Goal: Task Accomplishment & Management: Use online tool/utility

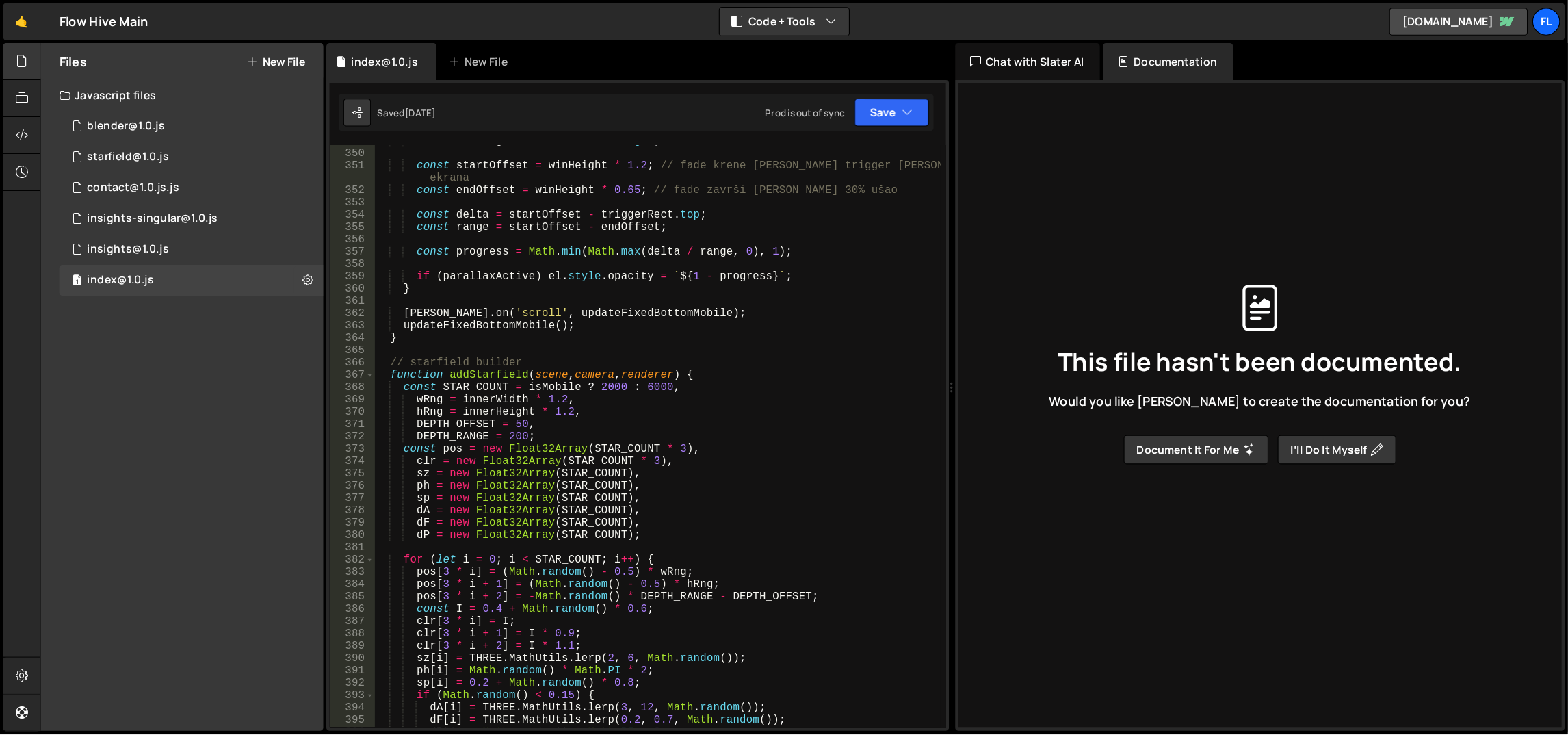
scroll to position [3829, 0]
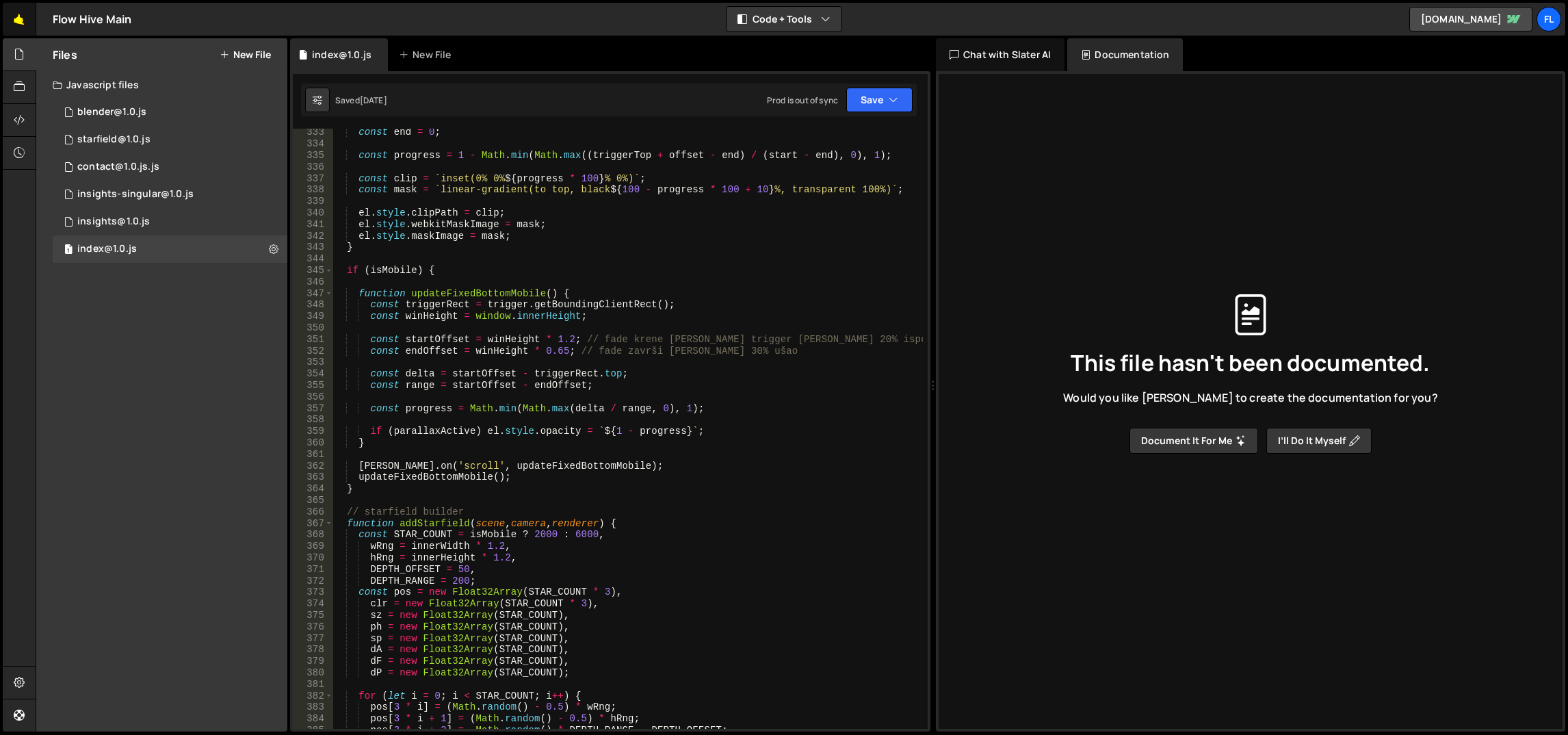
click at [16, 22] on link "🤙" at bounding box center [19, 19] width 34 height 33
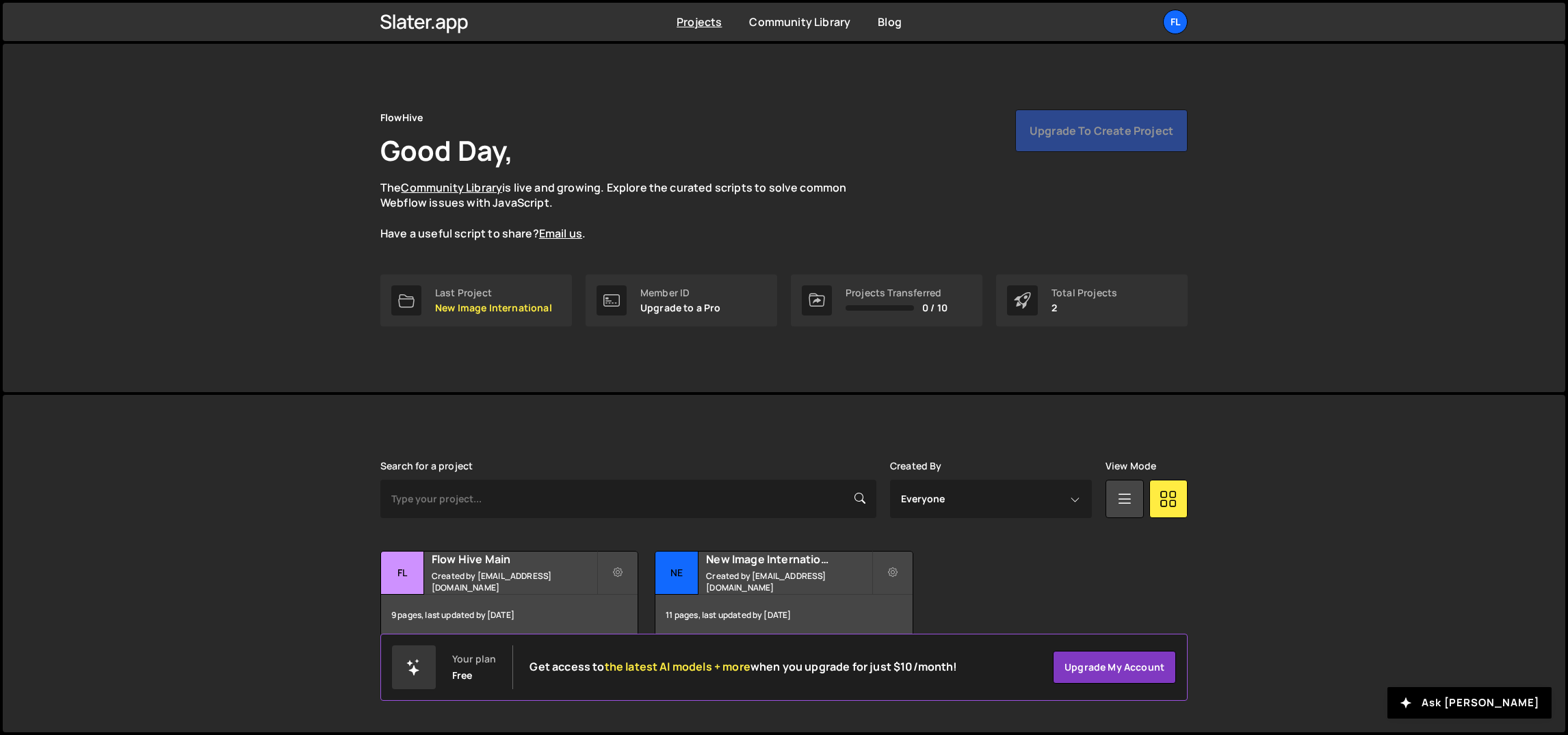
click at [201, 231] on div "FlowHive Good Day, The Community Library is live and growing. Explore the curat…" at bounding box center [784, 217] width 1563 height 348
click at [1175, 14] on div "Fl" at bounding box center [1175, 22] width 25 height 25
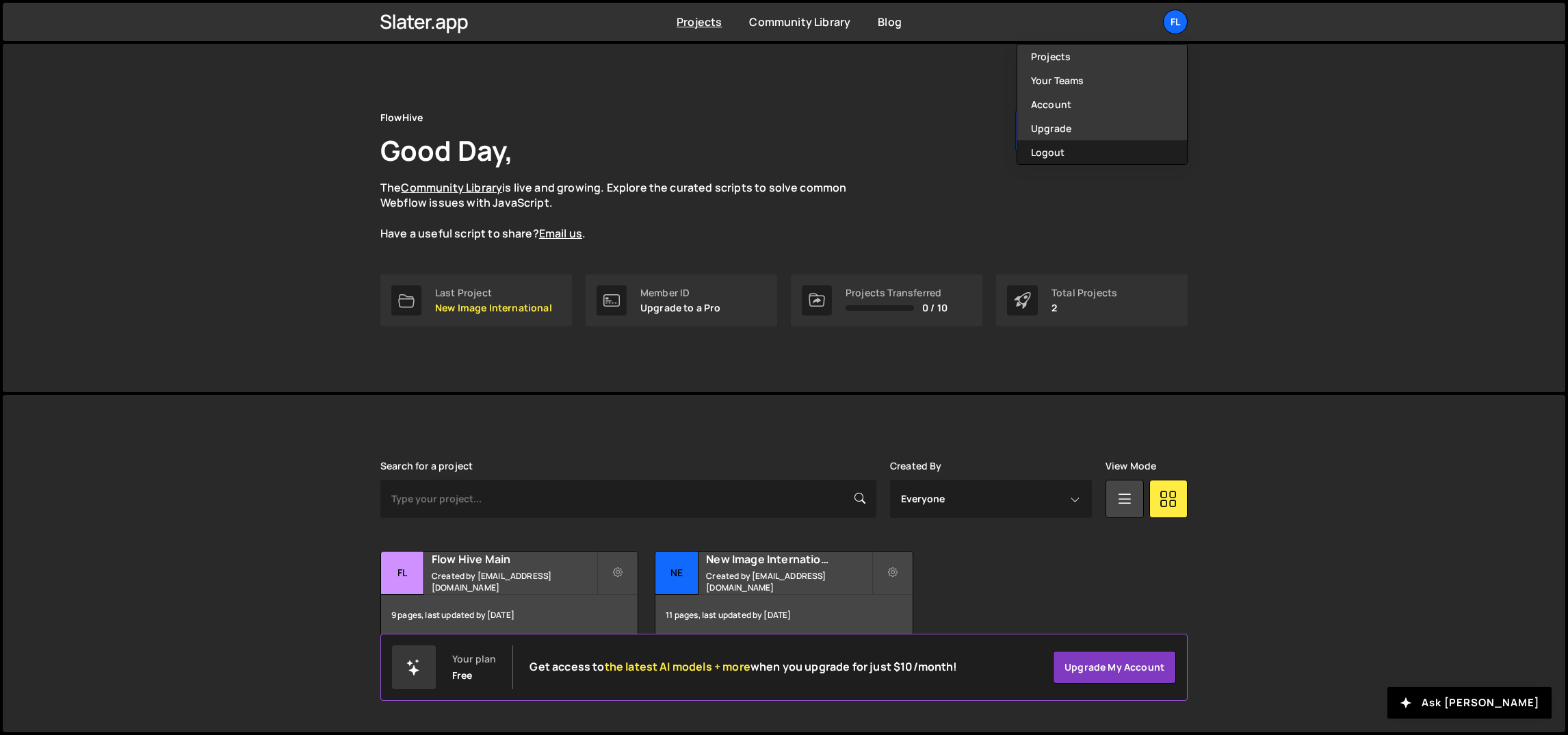
click at [1082, 144] on button "Logout" at bounding box center [1102, 151] width 170 height 24
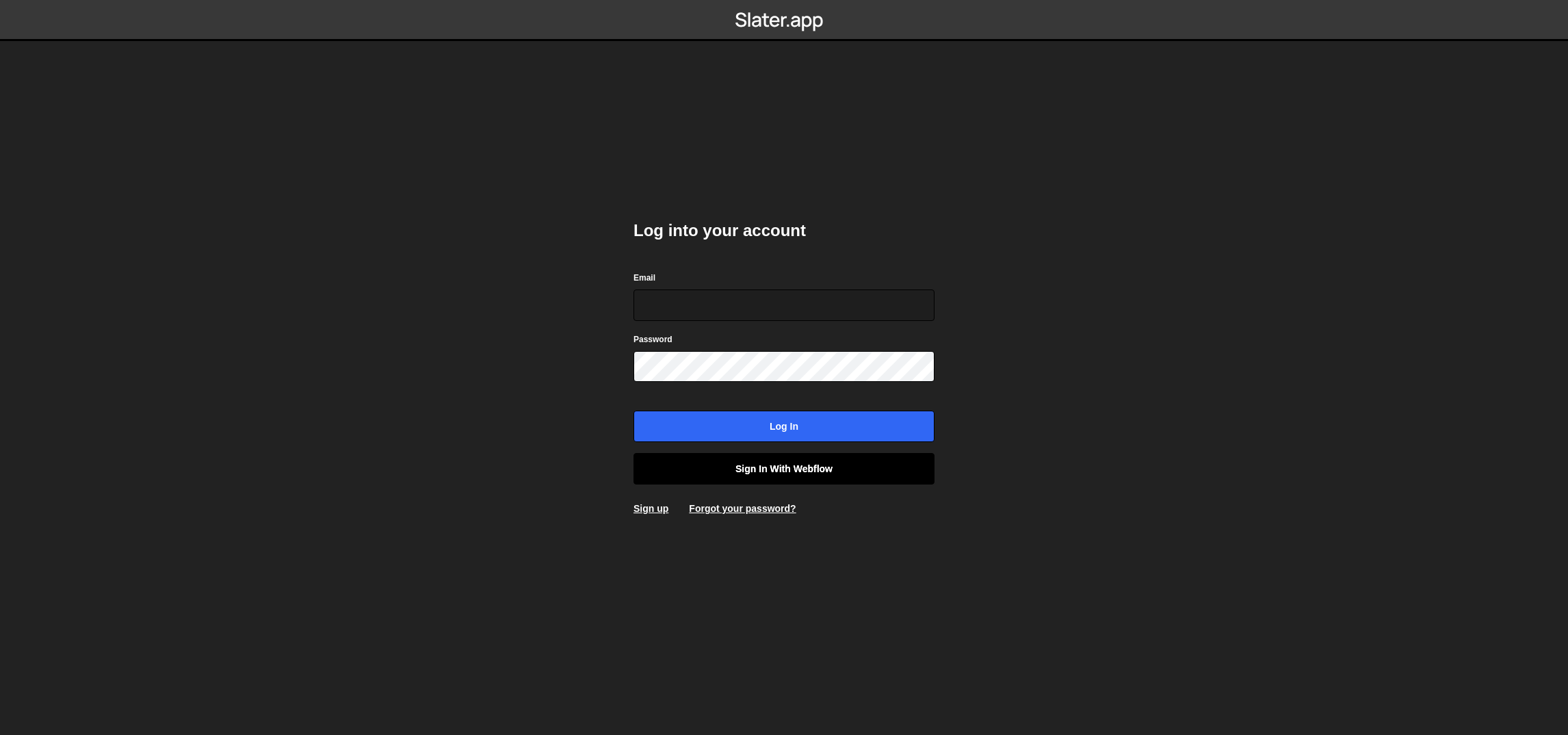
type input "ognjen@flowhivedigital.com"
click at [795, 459] on link "Sign in with Webflow" at bounding box center [784, 468] width 301 height 31
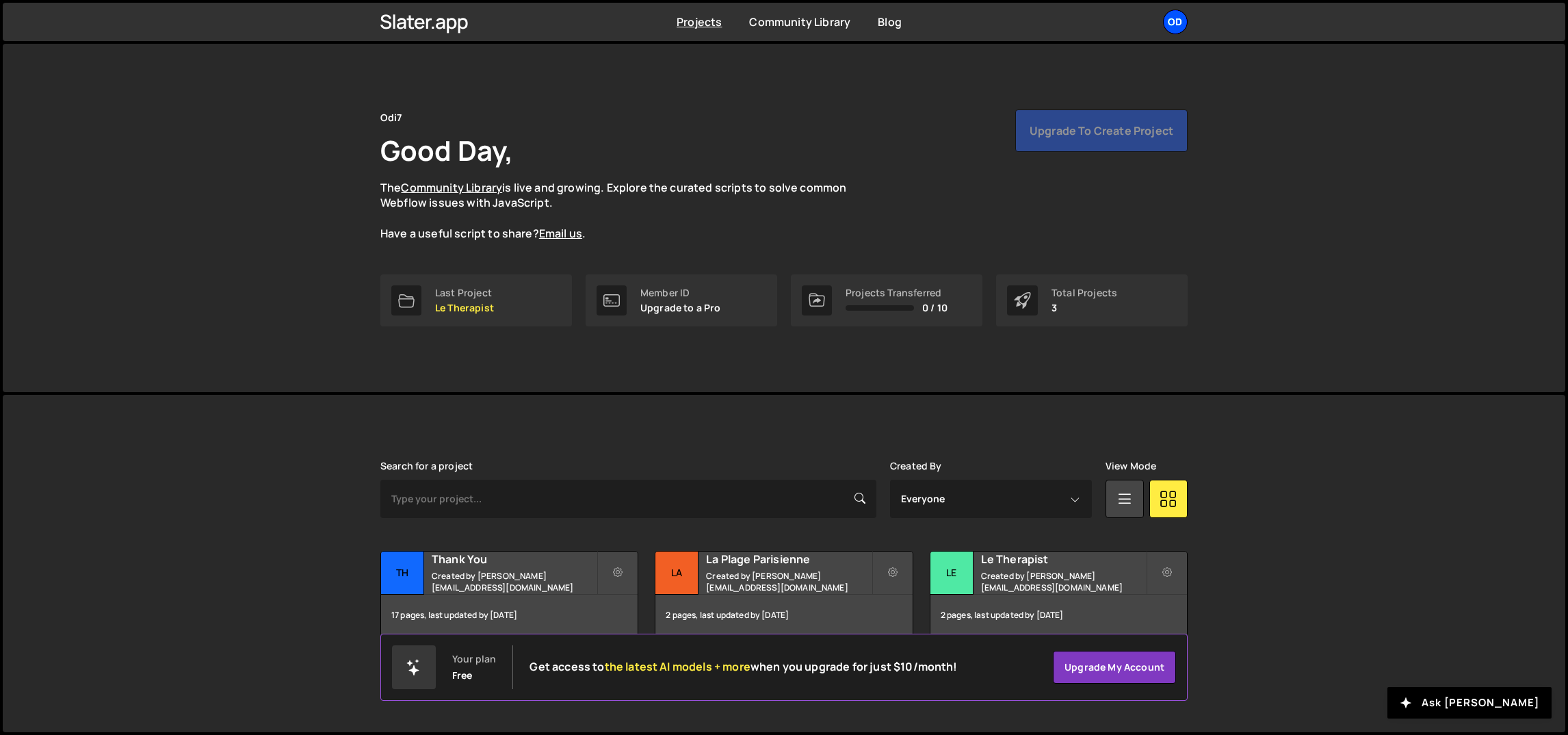
click at [1186, 19] on div "Od" at bounding box center [1175, 22] width 25 height 25
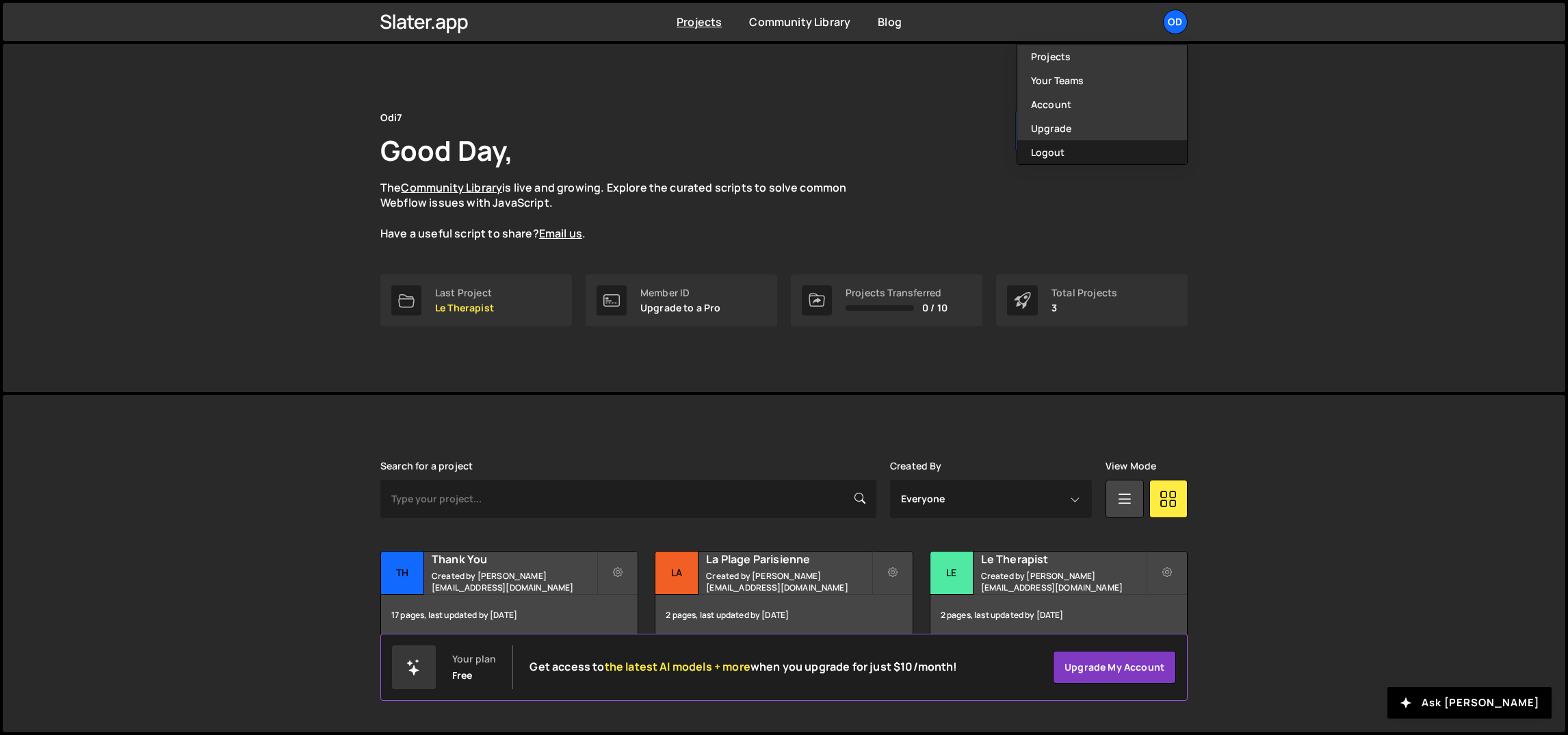
click at [1061, 149] on button "Logout" at bounding box center [1102, 151] width 170 height 24
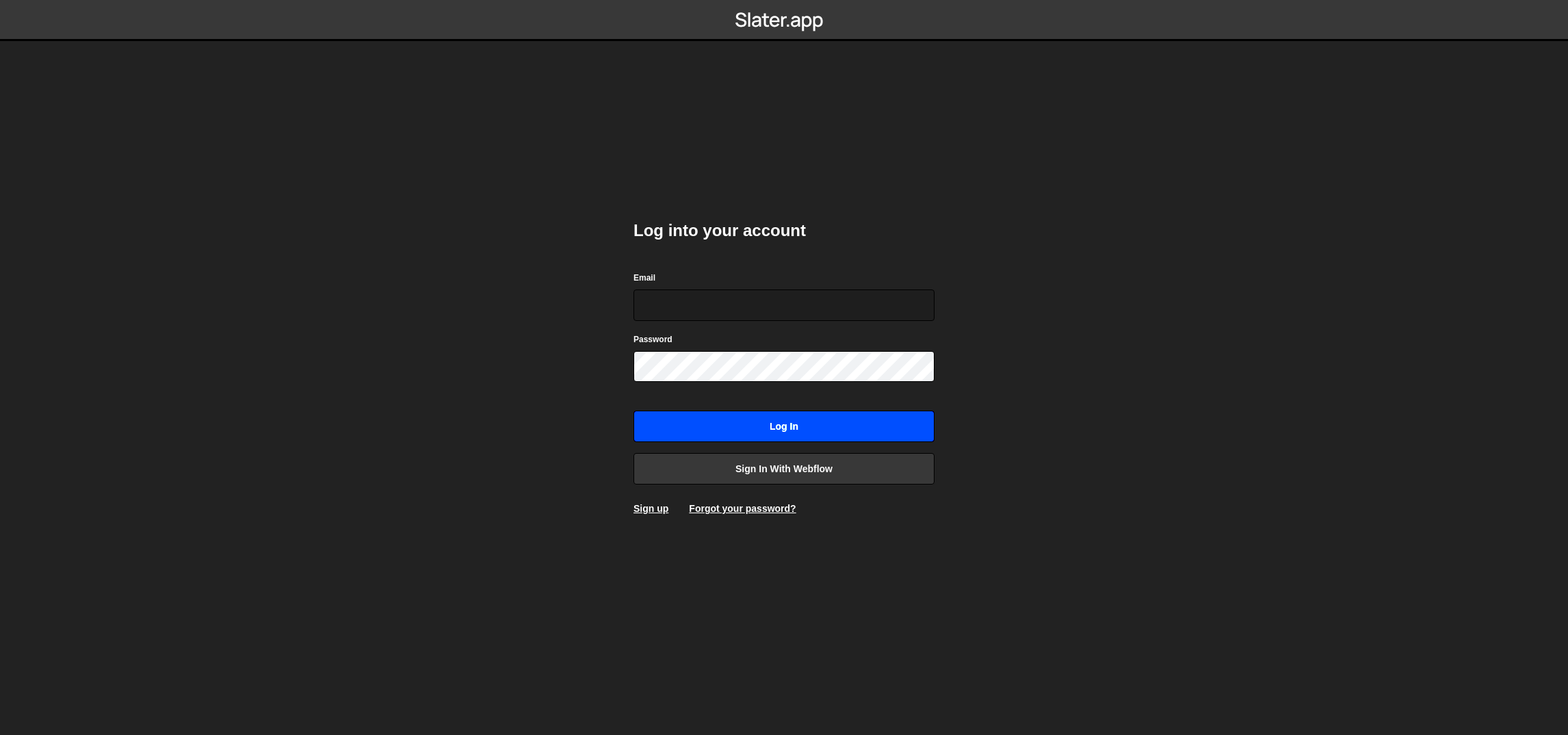
type input "[EMAIL_ADDRESS][DOMAIN_NAME]"
click at [780, 422] on input "Log in" at bounding box center [784, 426] width 301 height 31
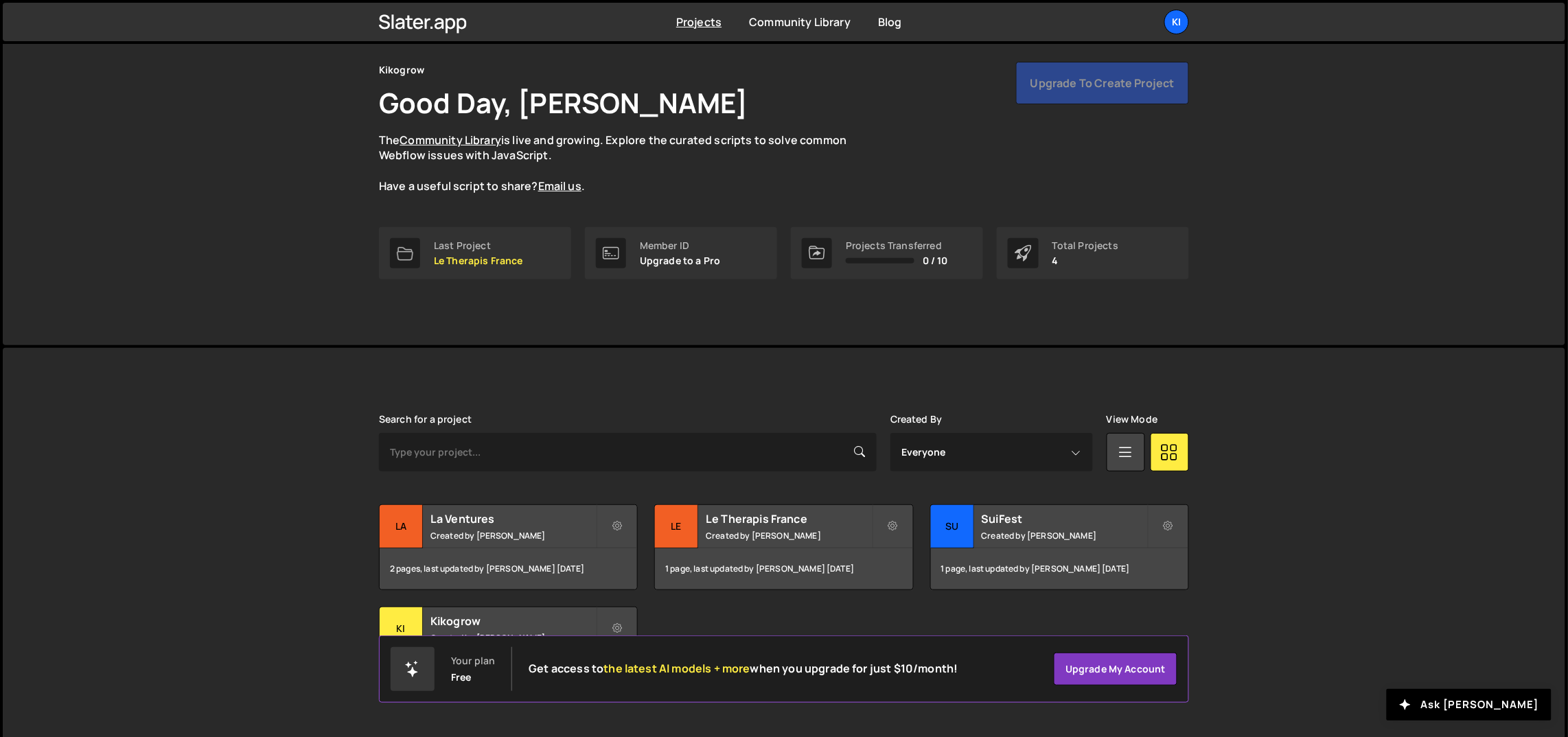
scroll to position [72, 0]
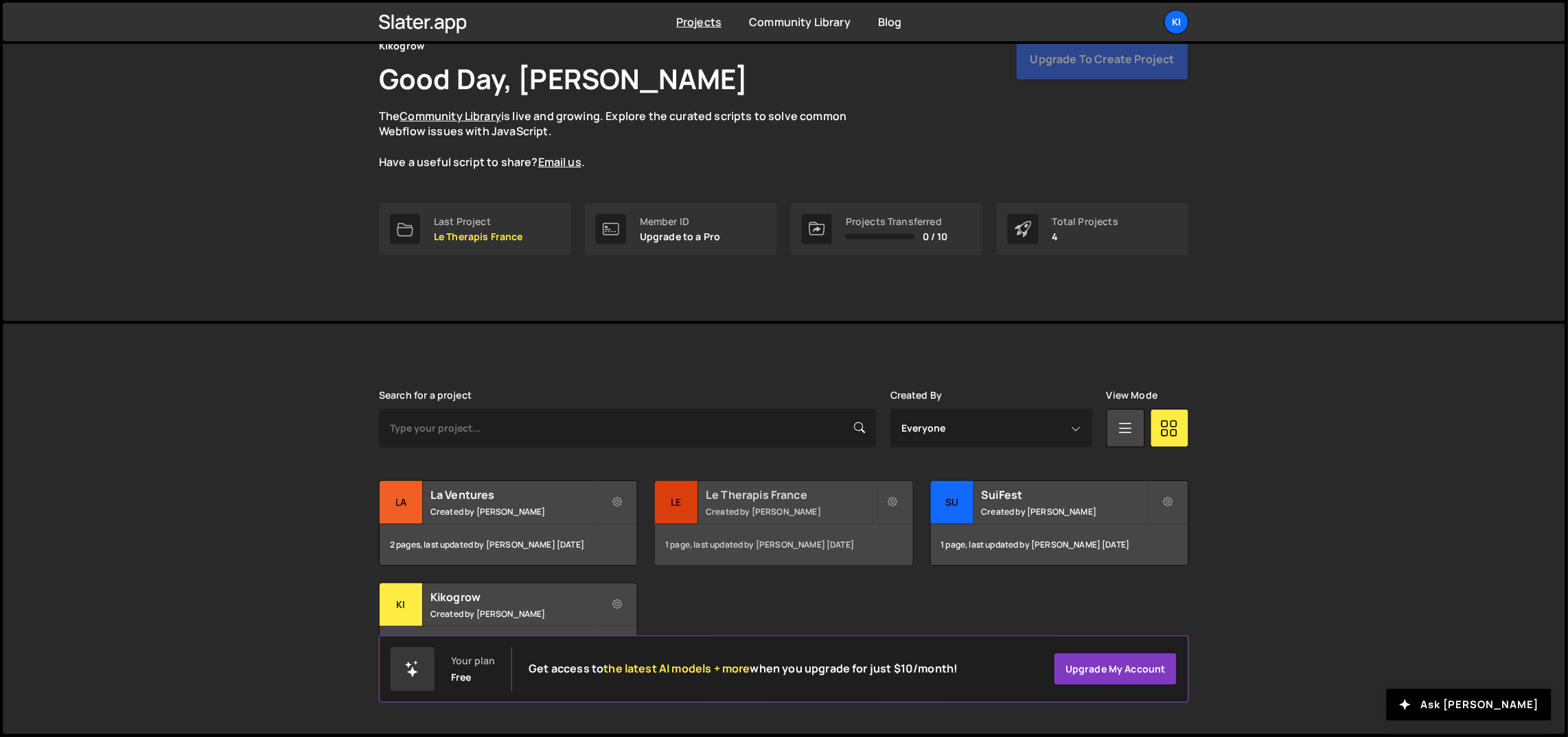
click at [742, 507] on small "Created by Ognjen Martinovic" at bounding box center [789, 512] width 165 height 12
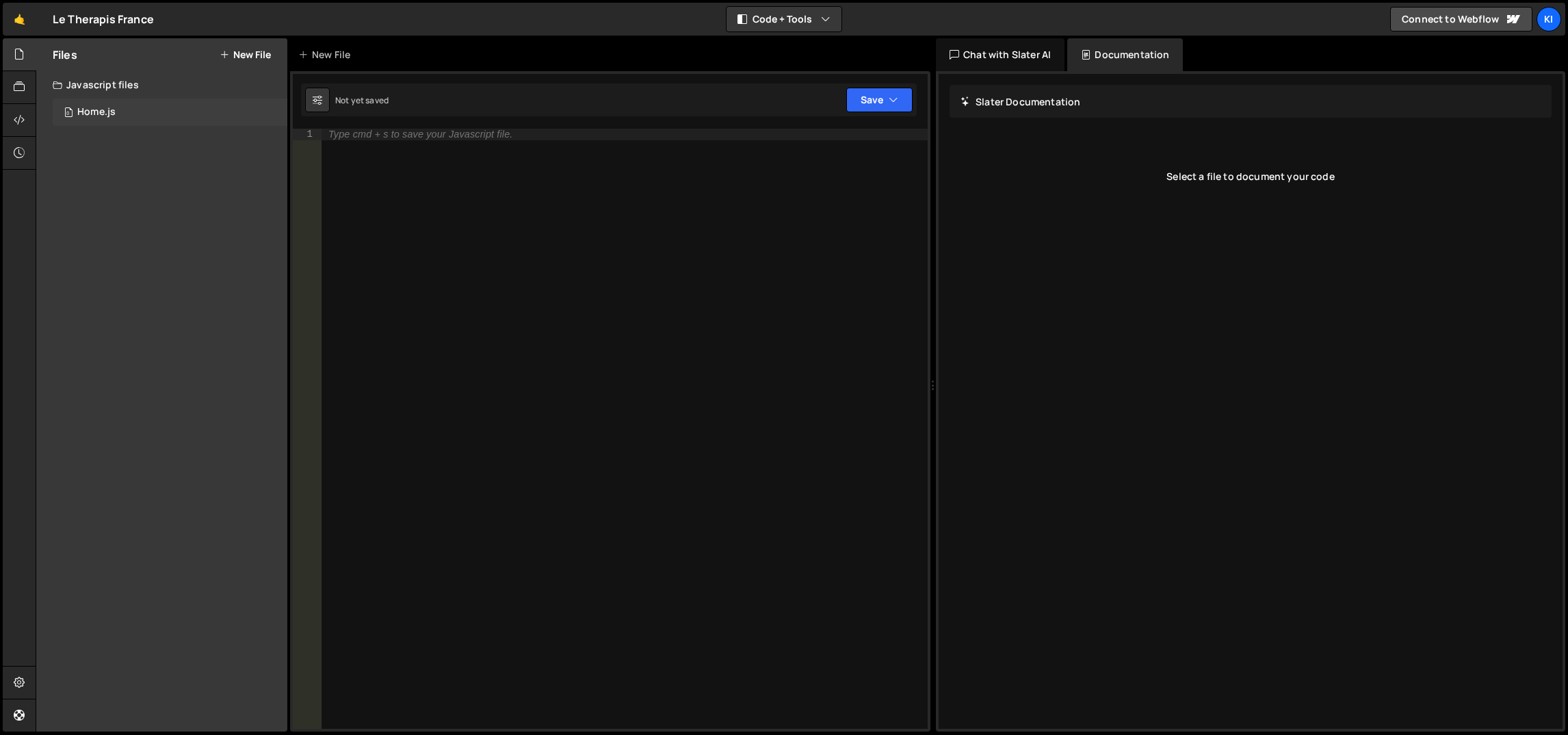
click at [129, 108] on div "0 Home.js 0" at bounding box center [170, 112] width 235 height 27
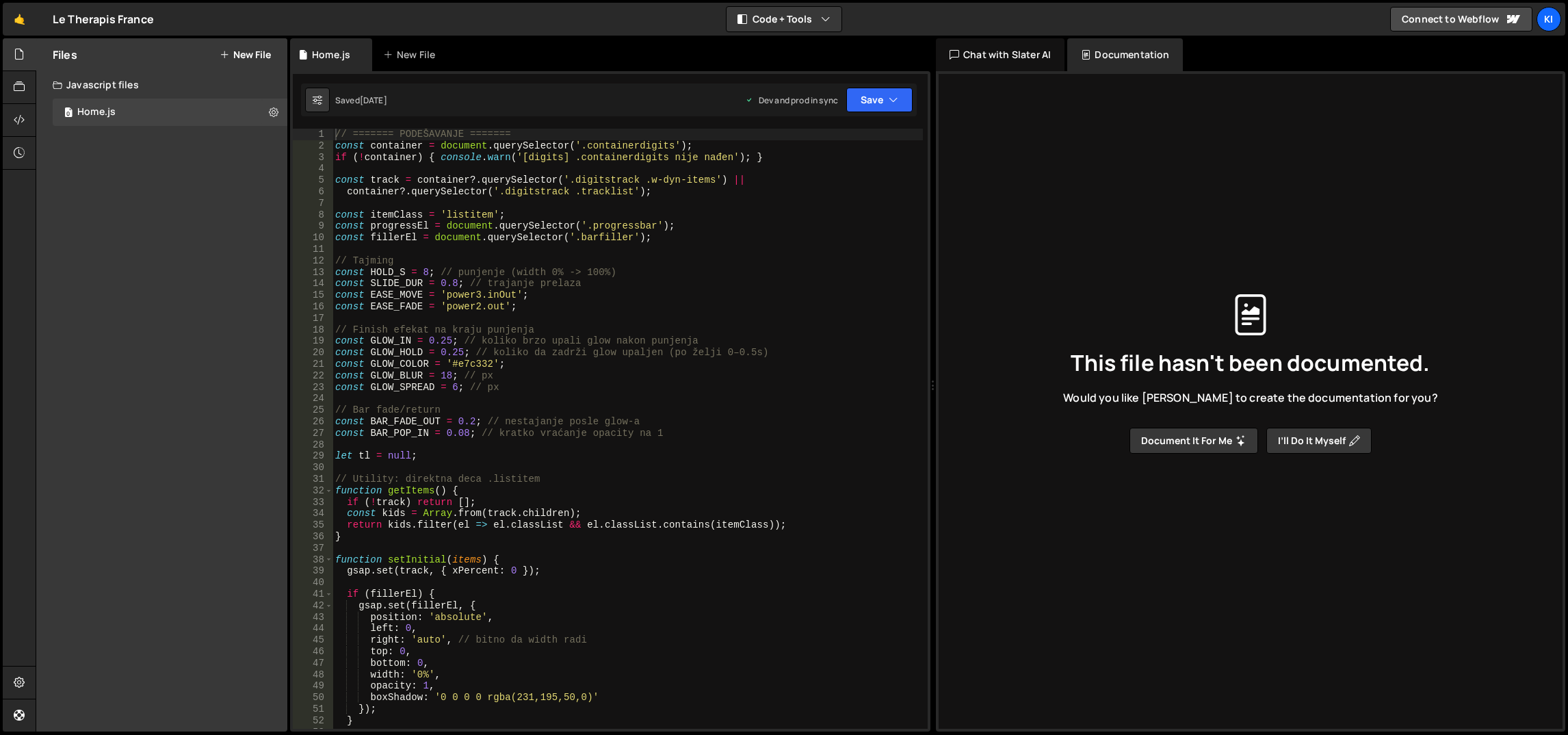
drag, startPoint x: 117, startPoint y: 211, endPoint x: 123, endPoint y: 213, distance: 6.3
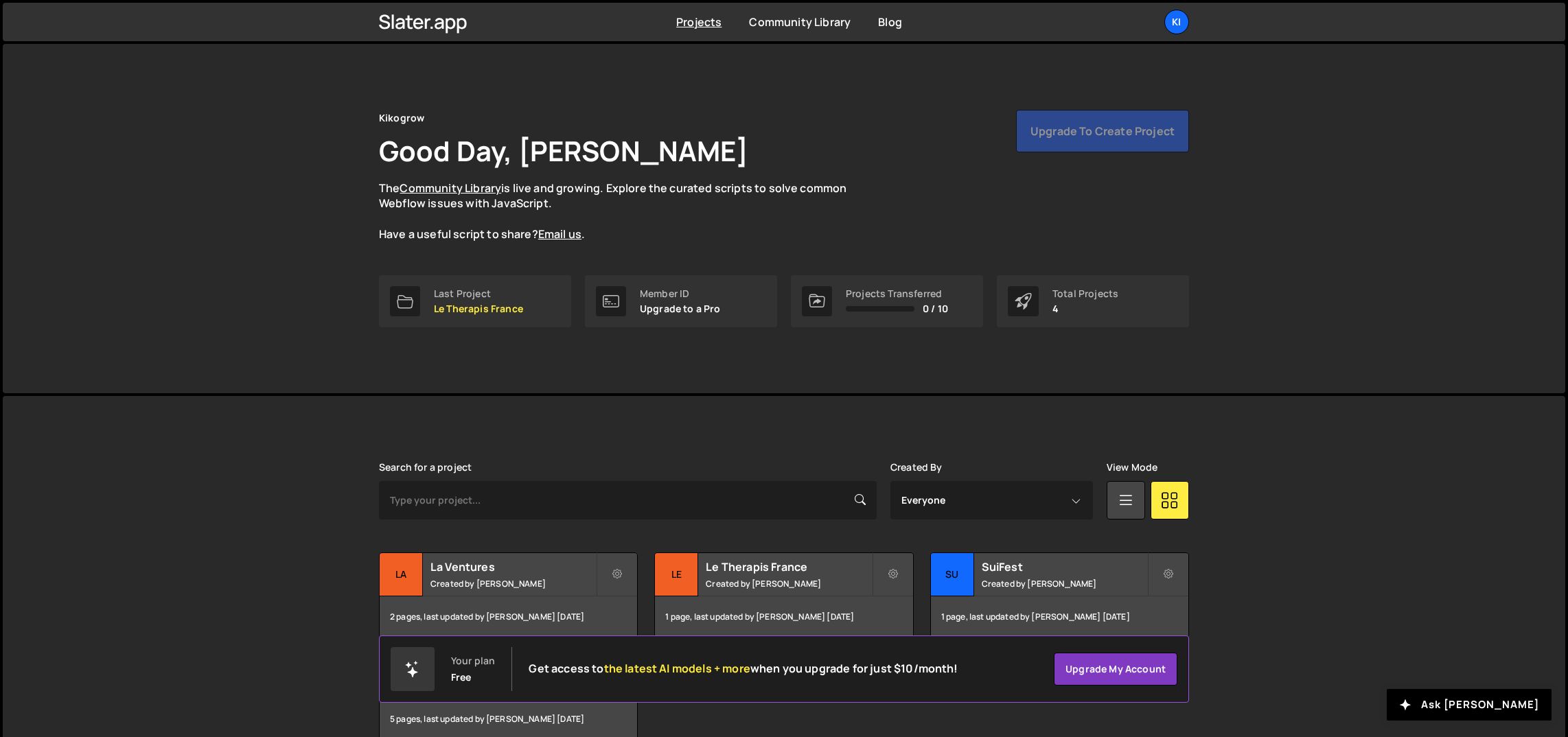
scroll to position [72, 0]
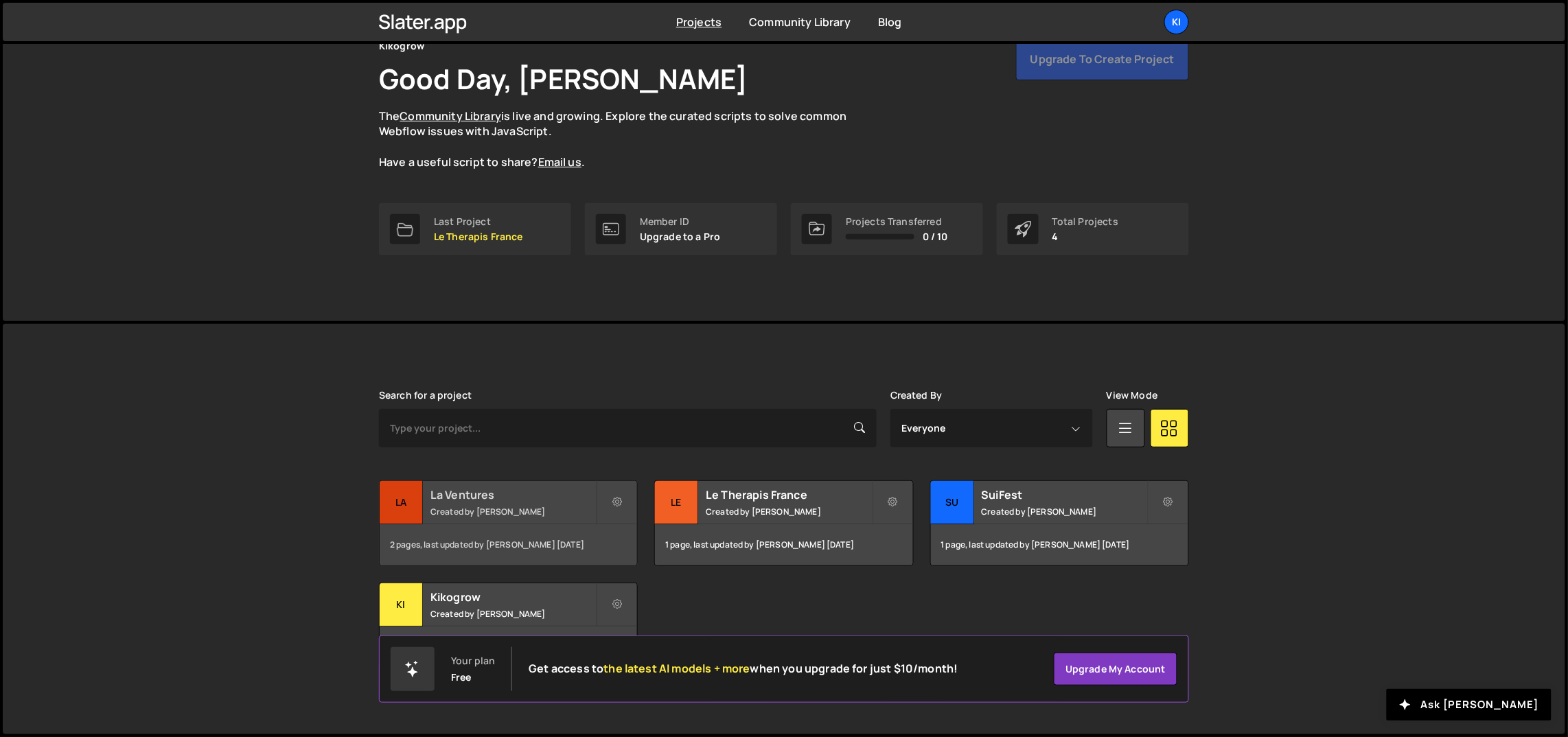
click at [532, 503] on div "La Ventures Created by Ognjen Martinovic" at bounding box center [509, 503] width 258 height 43
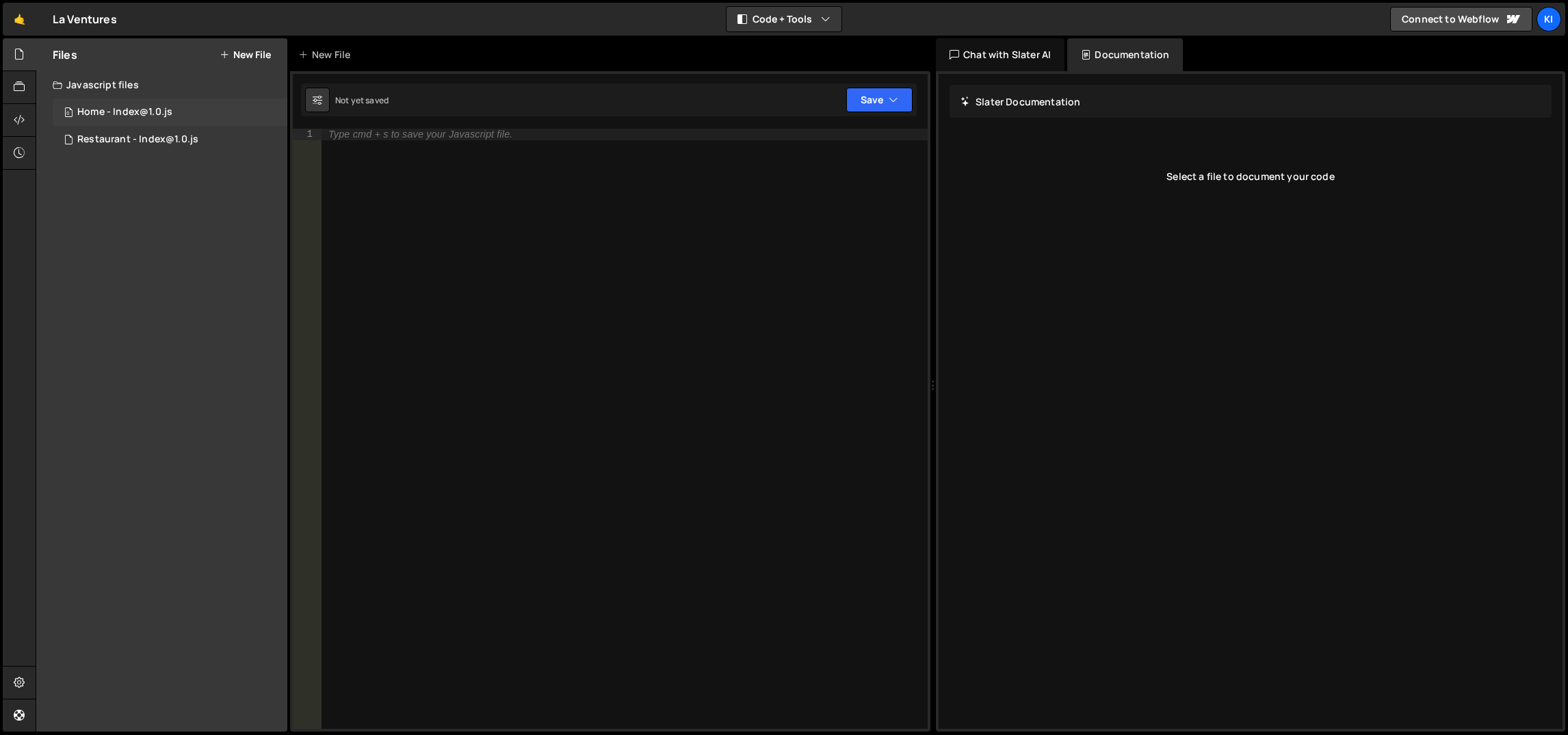
click at [142, 118] on div "Home - Index@1.0.js" at bounding box center [125, 112] width 95 height 12
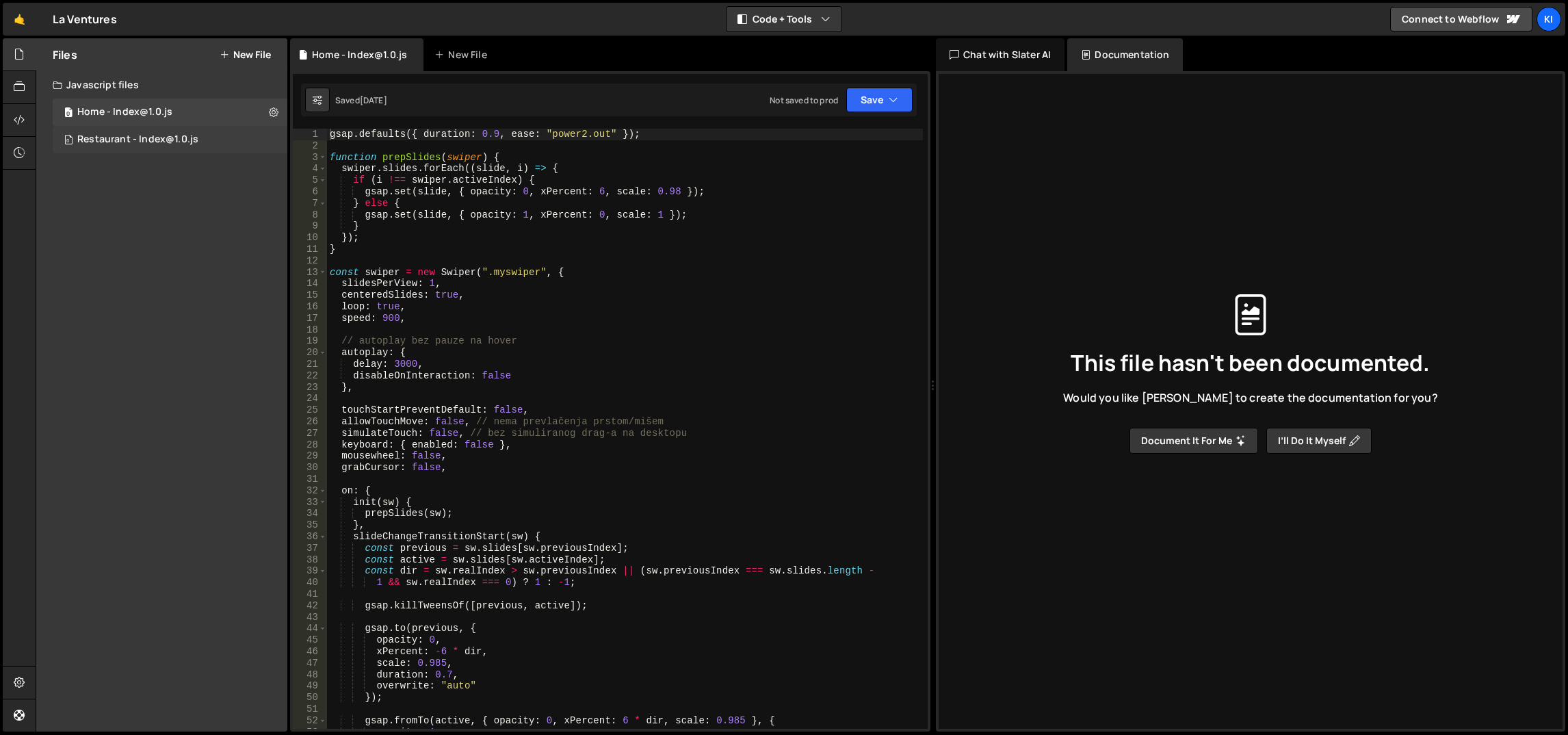
click at [151, 133] on div "Restaurant - Index@1.0.js" at bounding box center [137, 139] width 121 height 12
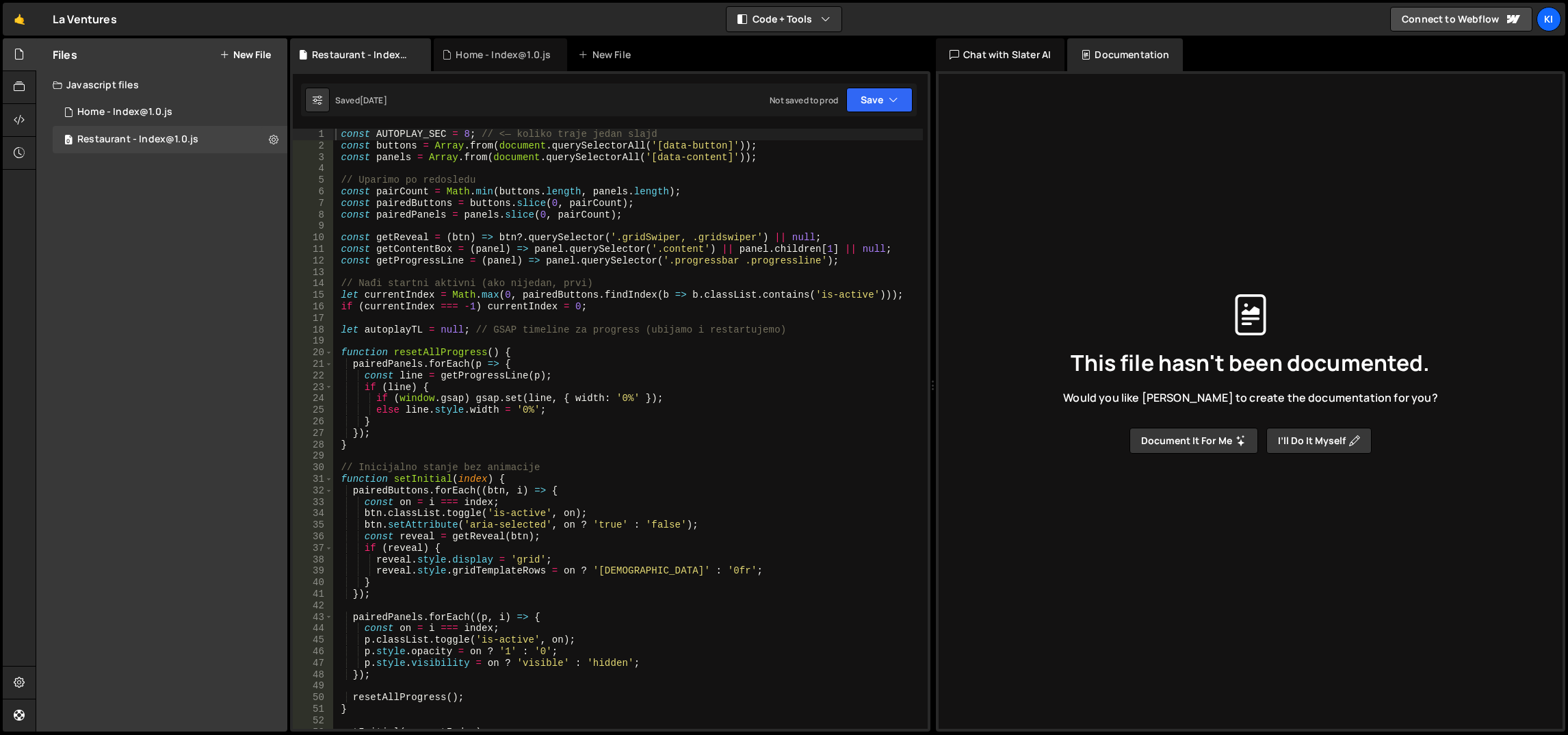
drag, startPoint x: 509, startPoint y: 544, endPoint x: 512, endPoint y: 523, distance: 21.2
click at [626, 449] on div "const AUTOPLAY_SEC = 8 ; // <— koliko traje jedan slajd const buttons = Array .…" at bounding box center [628, 440] width 591 height 624
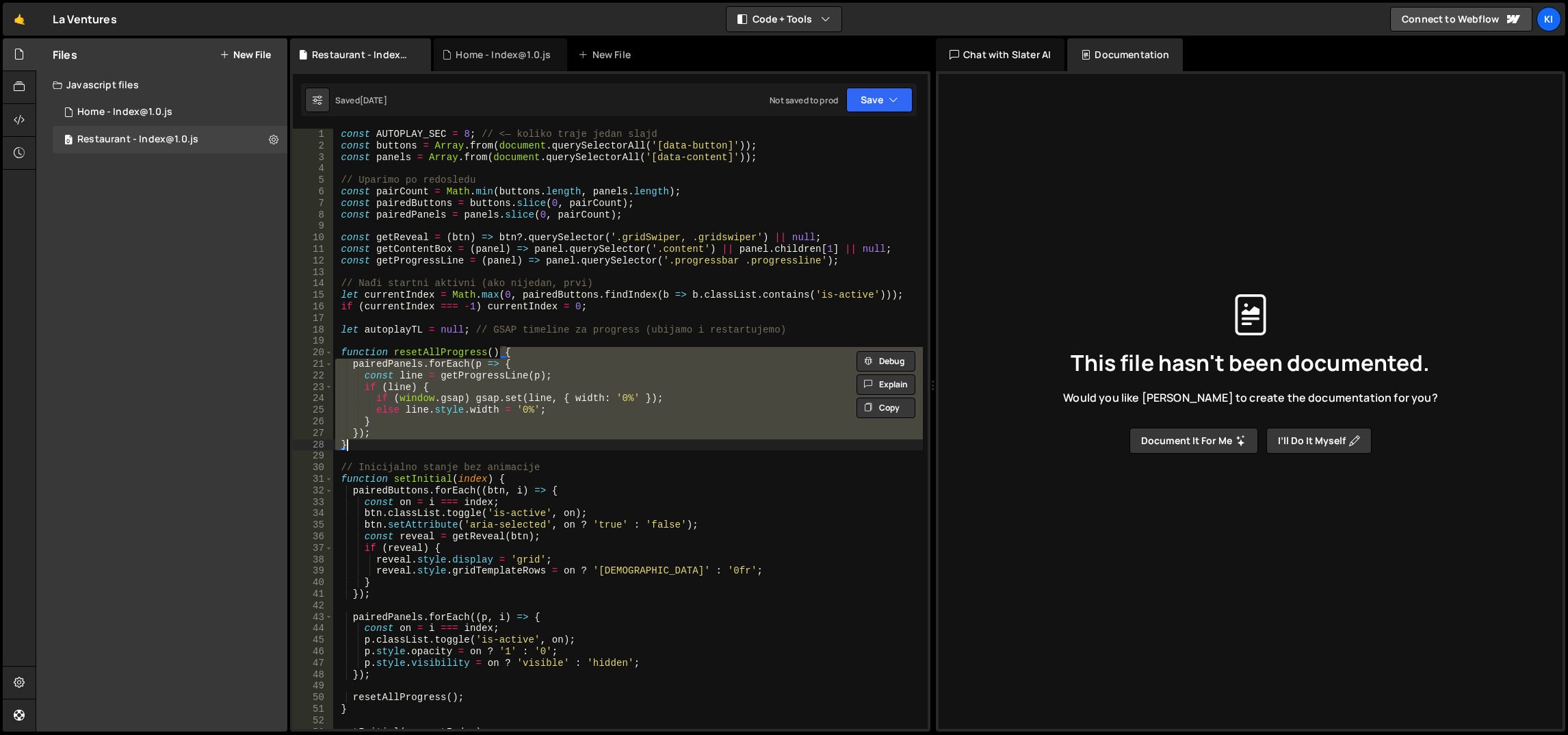
click at [626, 449] on div "const AUTOPLAY_SEC = 8 ; // <— koliko traje jedan slajd const buttons = Array .…" at bounding box center [628, 440] width 591 height 624
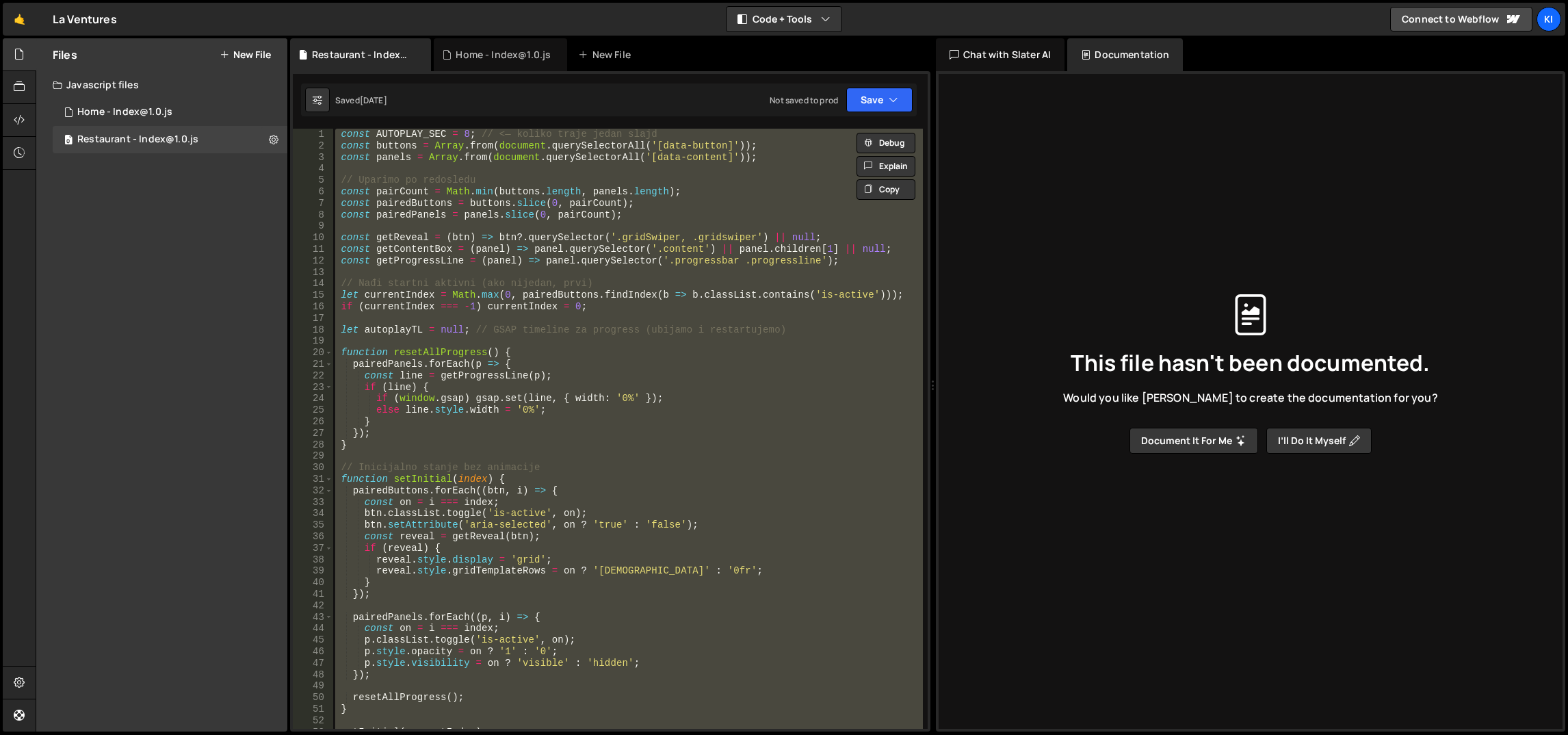
click at [626, 449] on div "const AUTOPLAY_SEC = 8 ; // <— koliko traje jedan slajd const buttons = Array .…" at bounding box center [627, 428] width 590 height 600
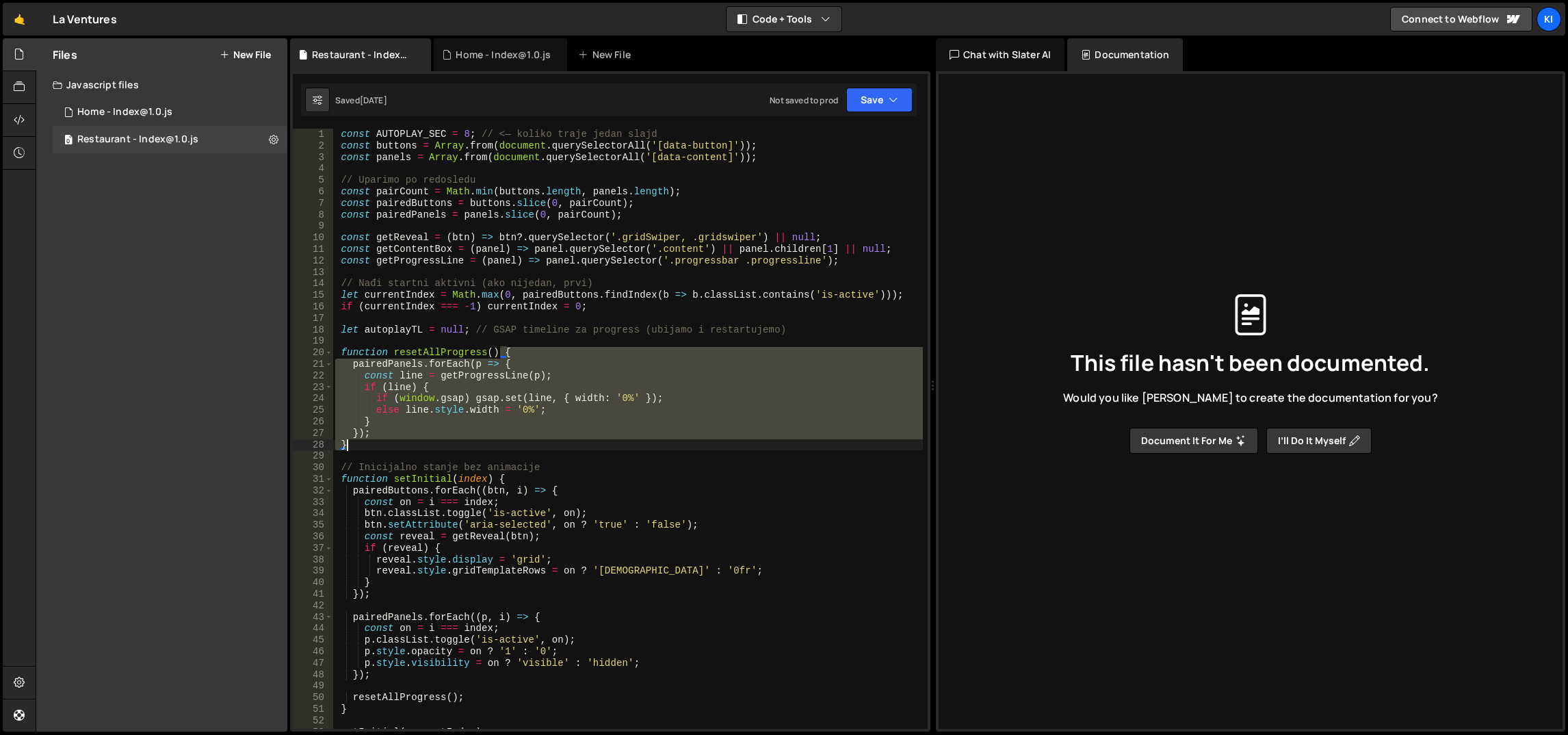
click at [626, 449] on div "const AUTOPLAY_SEC = 8 ; // <— koliko traje jedan slajd const buttons = Array .…" at bounding box center [628, 440] width 591 height 624
click at [626, 449] on div "const AUTOPLAY_SEC = 8 ; // <— koliko traje jedan slajd const buttons = Array .…" at bounding box center [627, 428] width 590 height 600
click at [626, 449] on div "const AUTOPLAY_SEC = 8 ; // <— koliko traje jedan slajd const buttons = Array .…" at bounding box center [628, 440] width 591 height 624
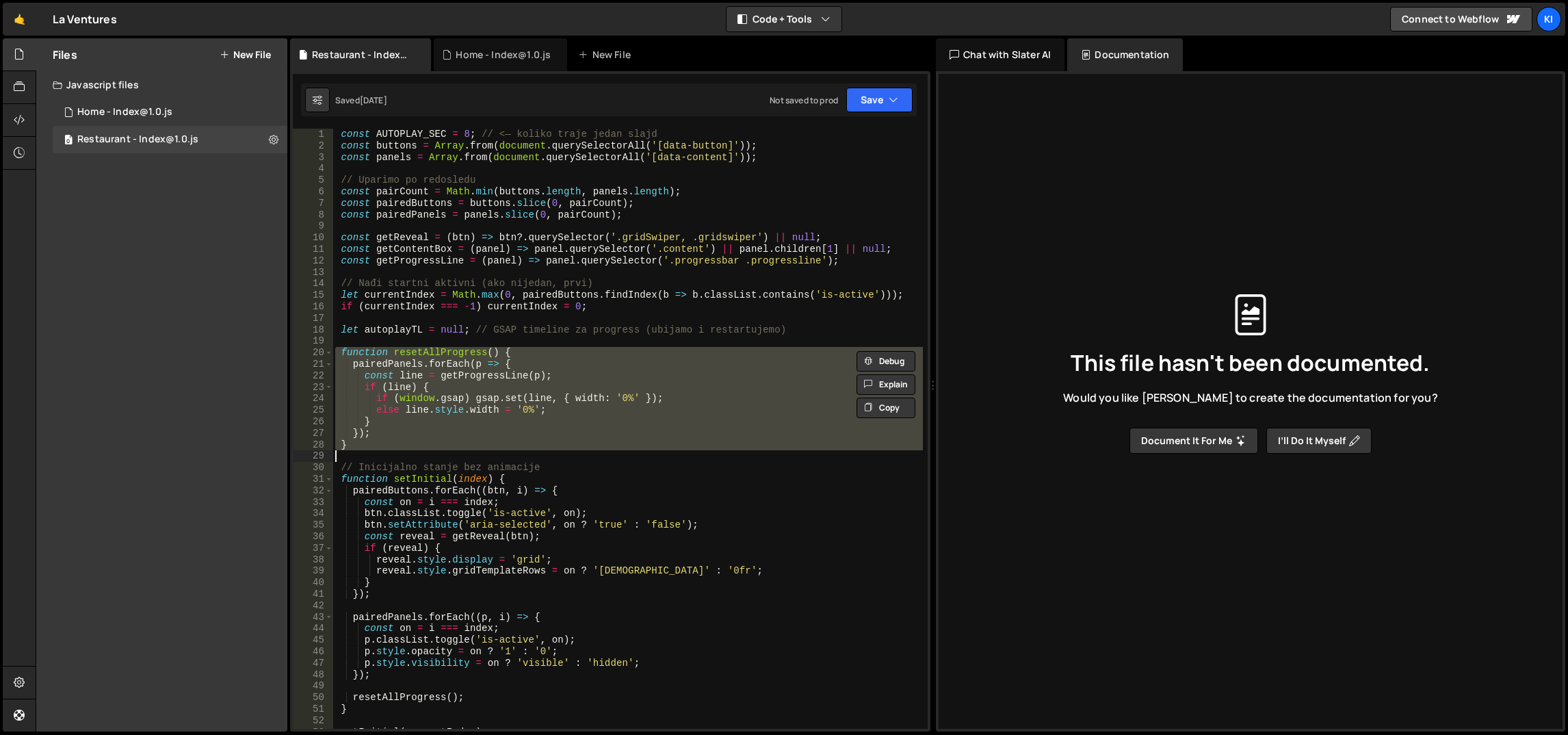
click at [626, 449] on div "const AUTOPLAY_SEC = 8 ; // <— koliko traje jedan slajd const buttons = Array .…" at bounding box center [627, 428] width 590 height 600
click at [626, 449] on div "const AUTOPLAY_SEC = 8 ; // <— koliko traje jedan slajd const buttons = Array .…" at bounding box center [628, 440] width 591 height 624
click at [626, 449] on div "const AUTOPLAY_SEC = 8 ; // <— koliko traje jedan slajd const buttons = Array .…" at bounding box center [627, 428] width 590 height 600
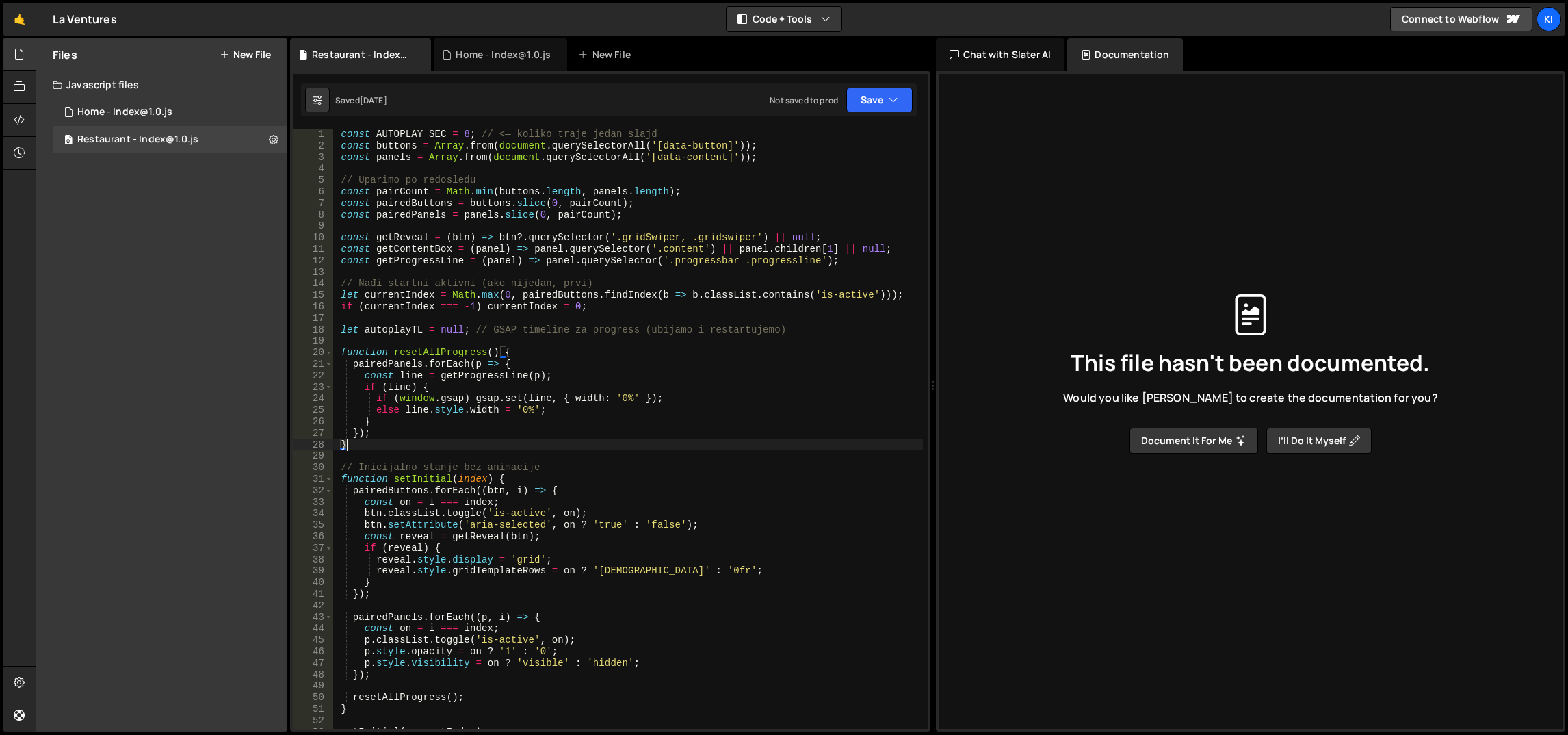
click at [626, 449] on div "const AUTOPLAY_SEC = 8 ; // <— koliko traje jedan slajd const buttons = Array .…" at bounding box center [628, 440] width 591 height 624
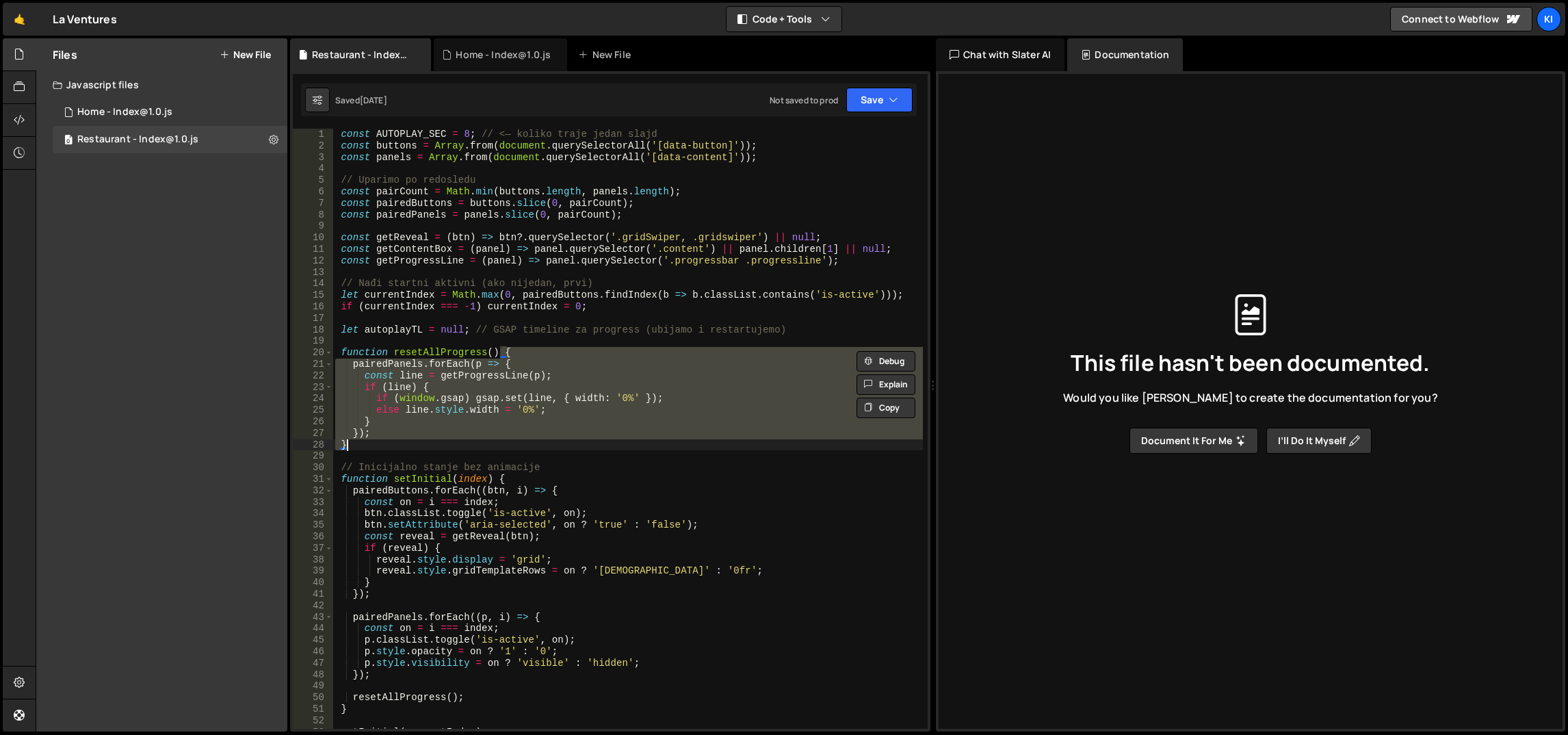
click at [627, 463] on div "const AUTOPLAY_SEC = 8 ; // <— koliko traje jedan slajd const buttons = Array .…" at bounding box center [628, 440] width 591 height 624
type textarea "// Inicijalno stanje bez animacije"
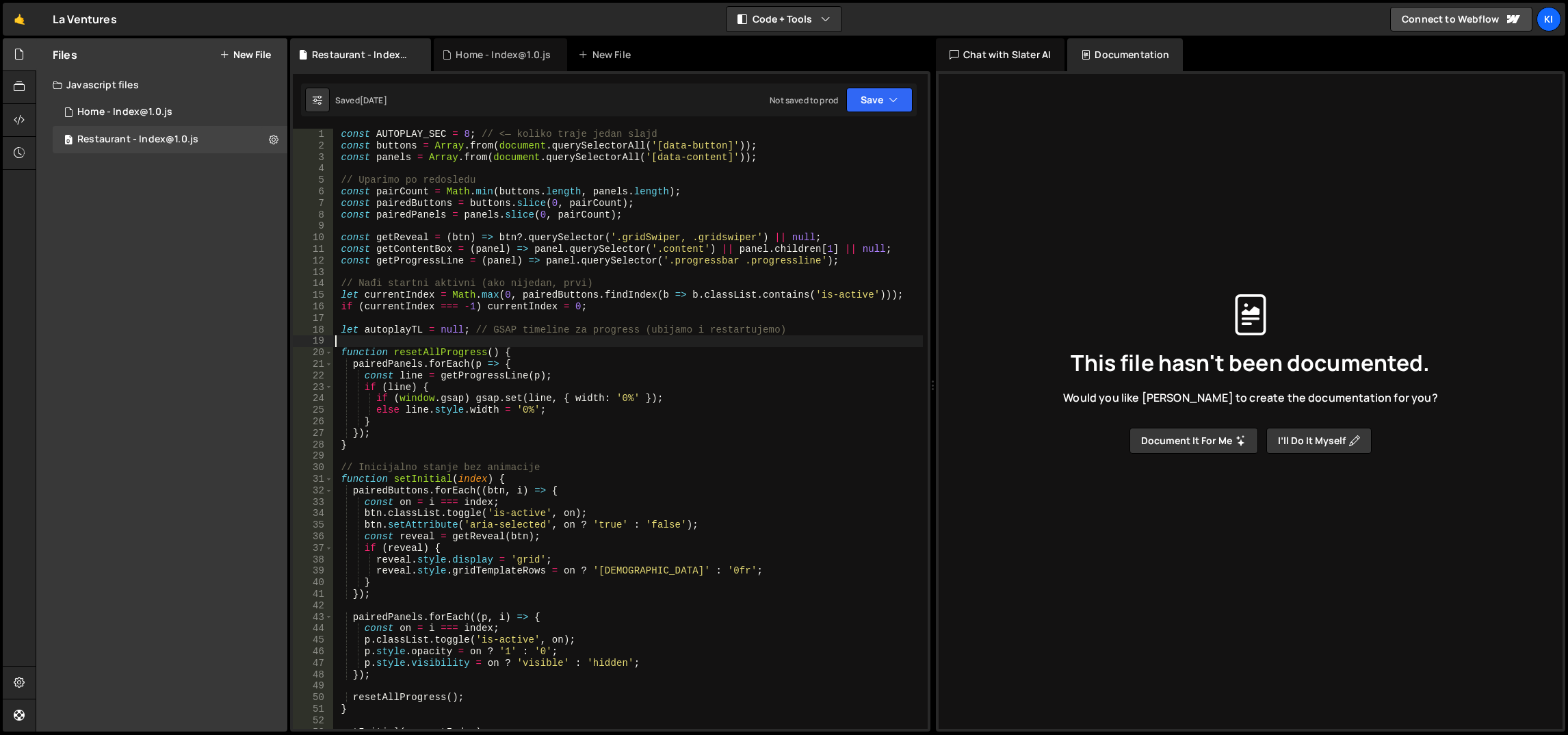
click at [608, 343] on div "const AUTOPLAY_SEC = 8 ; // <— koliko traje jedan slajd const buttons = Array .…" at bounding box center [628, 440] width 591 height 624
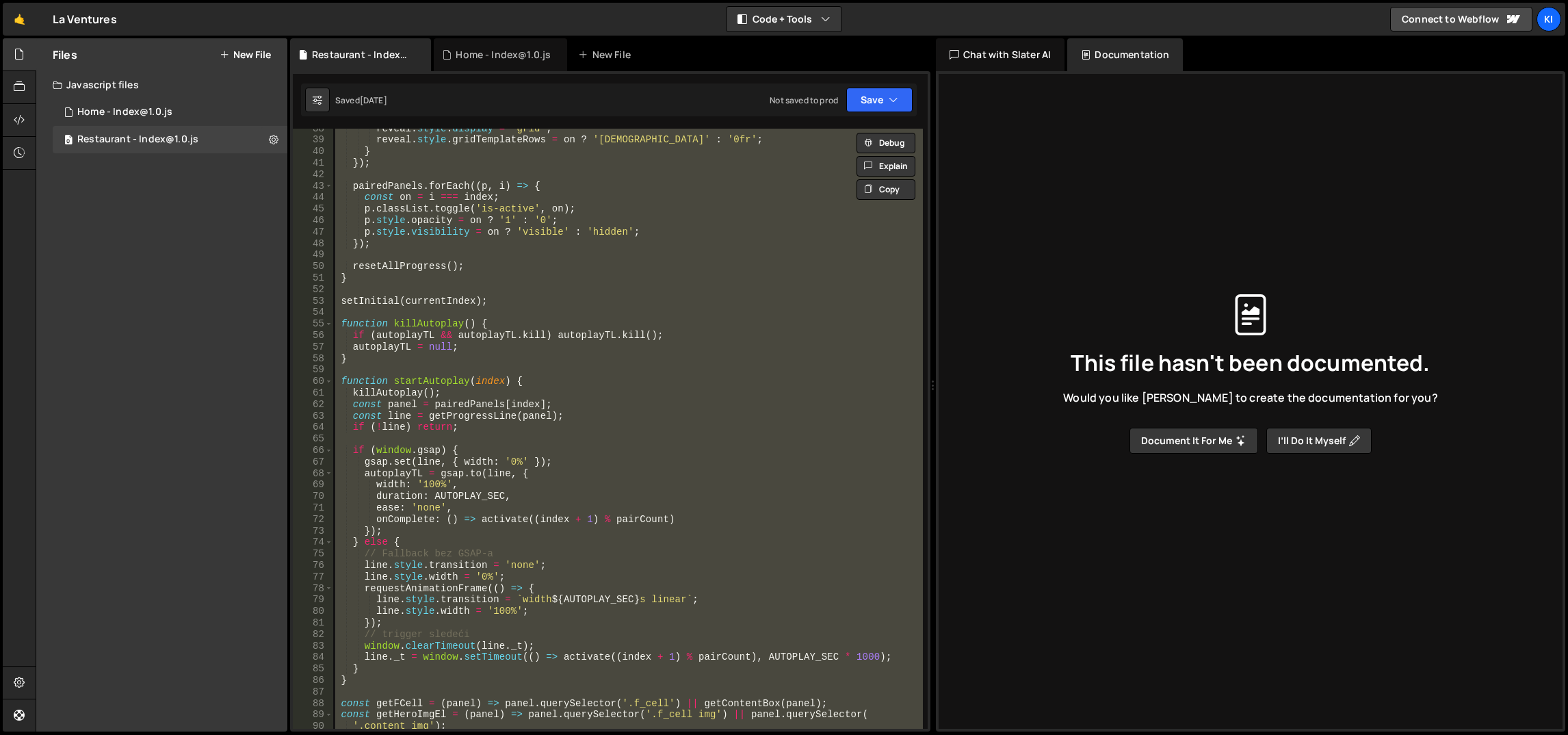
scroll to position [554, 0]
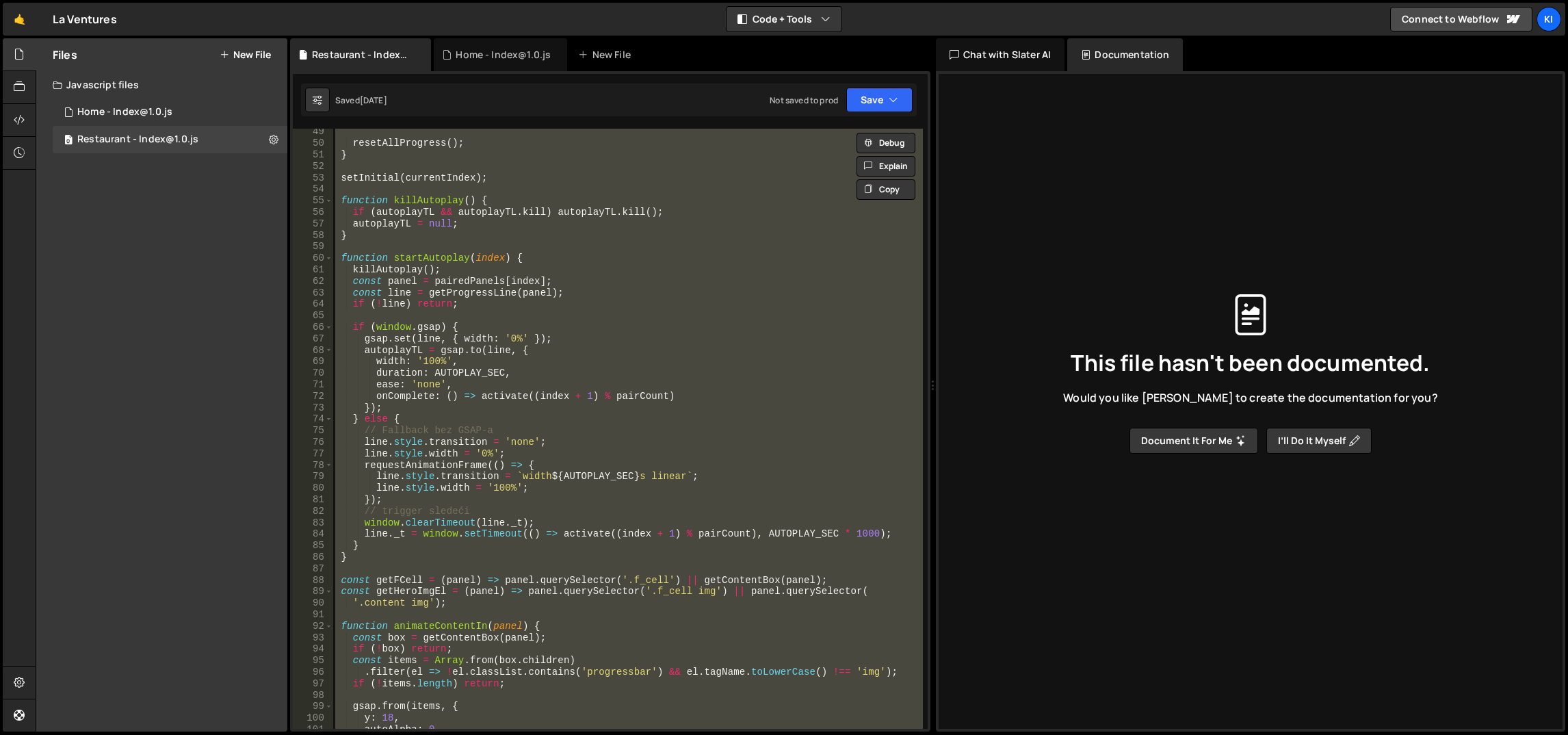
click at [682, 475] on div "resetAllProgress ( ) ; } setInitial ( currentIndex ) ; function killAutoplay ( …" at bounding box center [627, 428] width 590 height 600
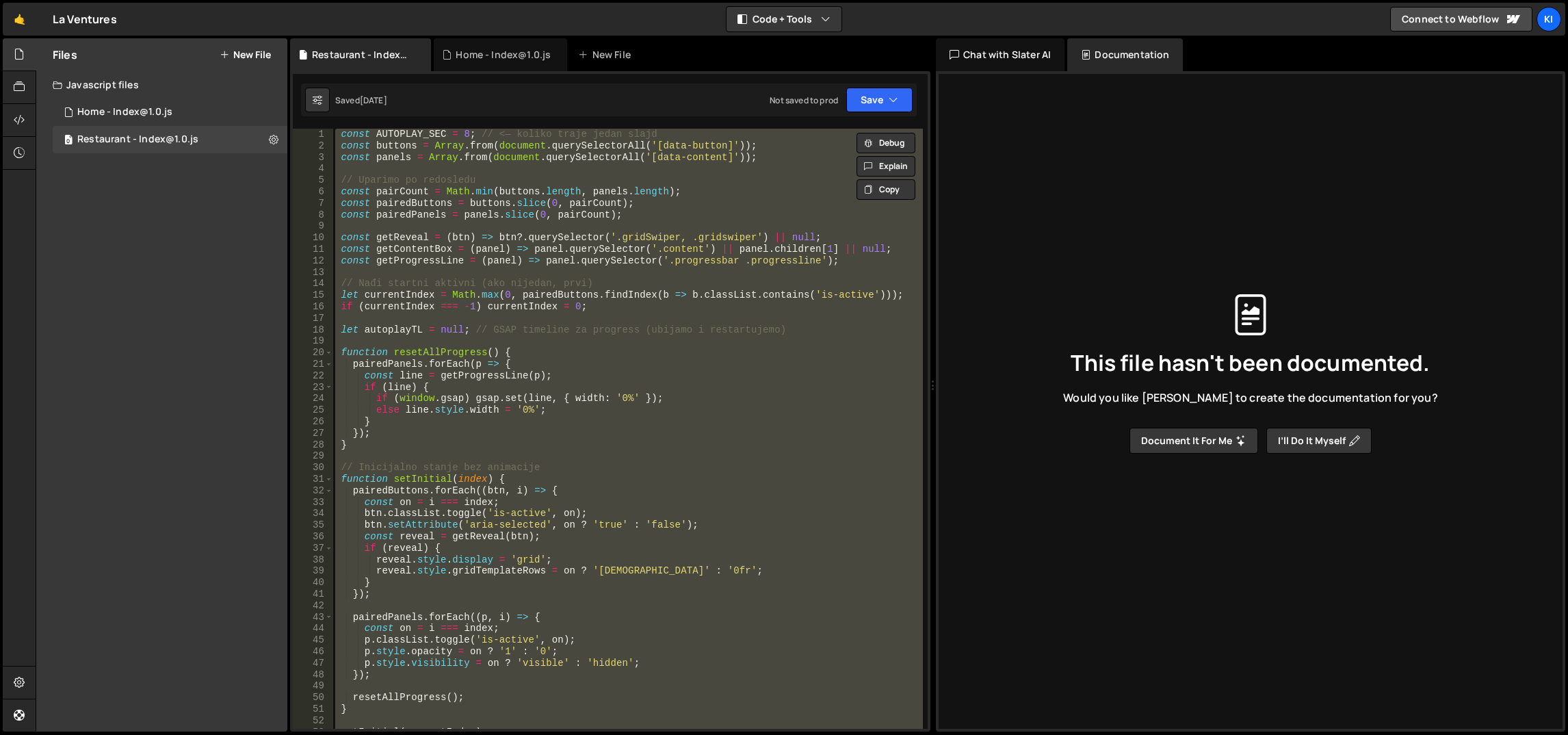
scroll to position [0, 0]
click at [607, 356] on div "const AUTOPLAY_SEC = 8 ; // <— koliko traje jedan slajd const buttons = Array .…" at bounding box center [627, 428] width 590 height 600
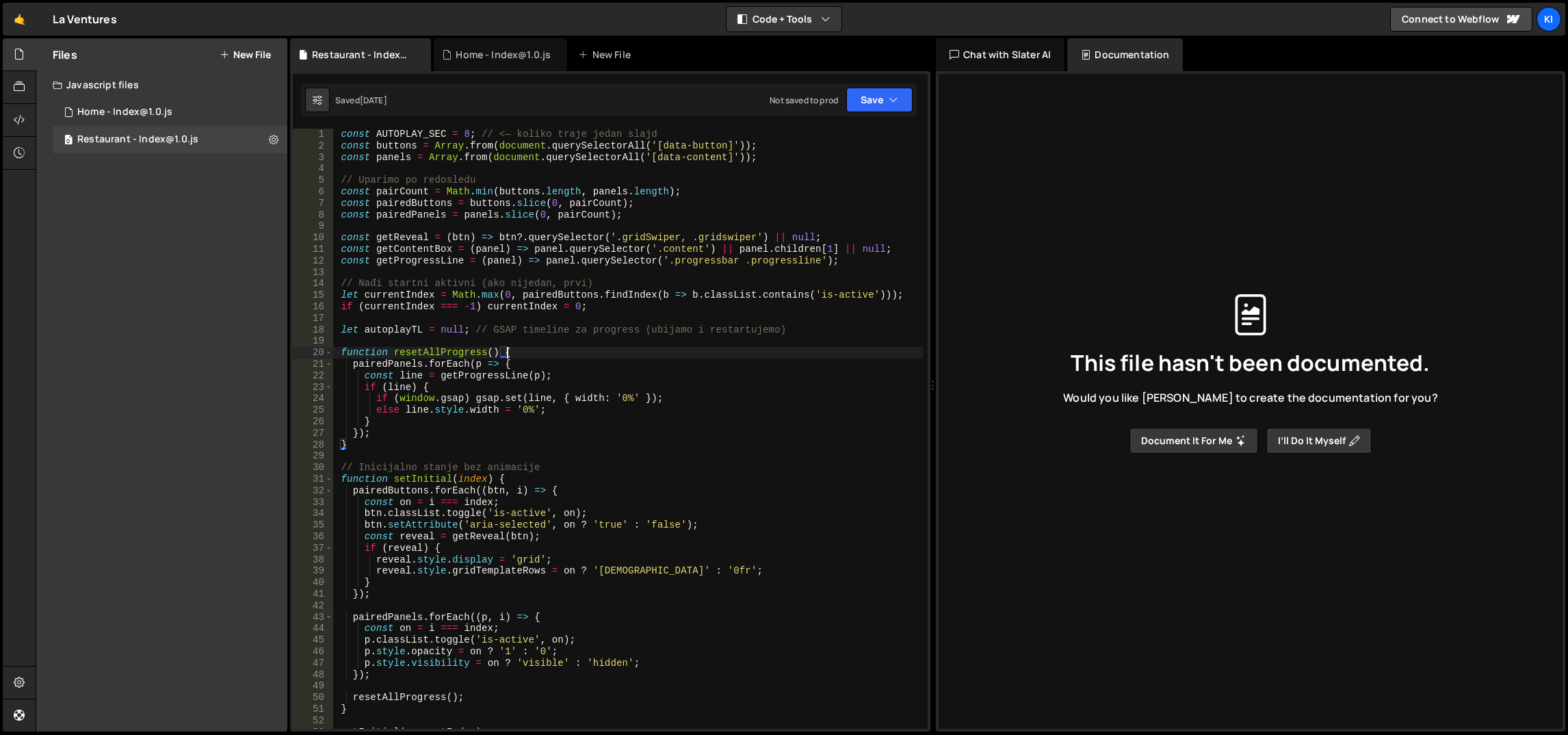
type textarea "startAutoplay(currentIndex);"
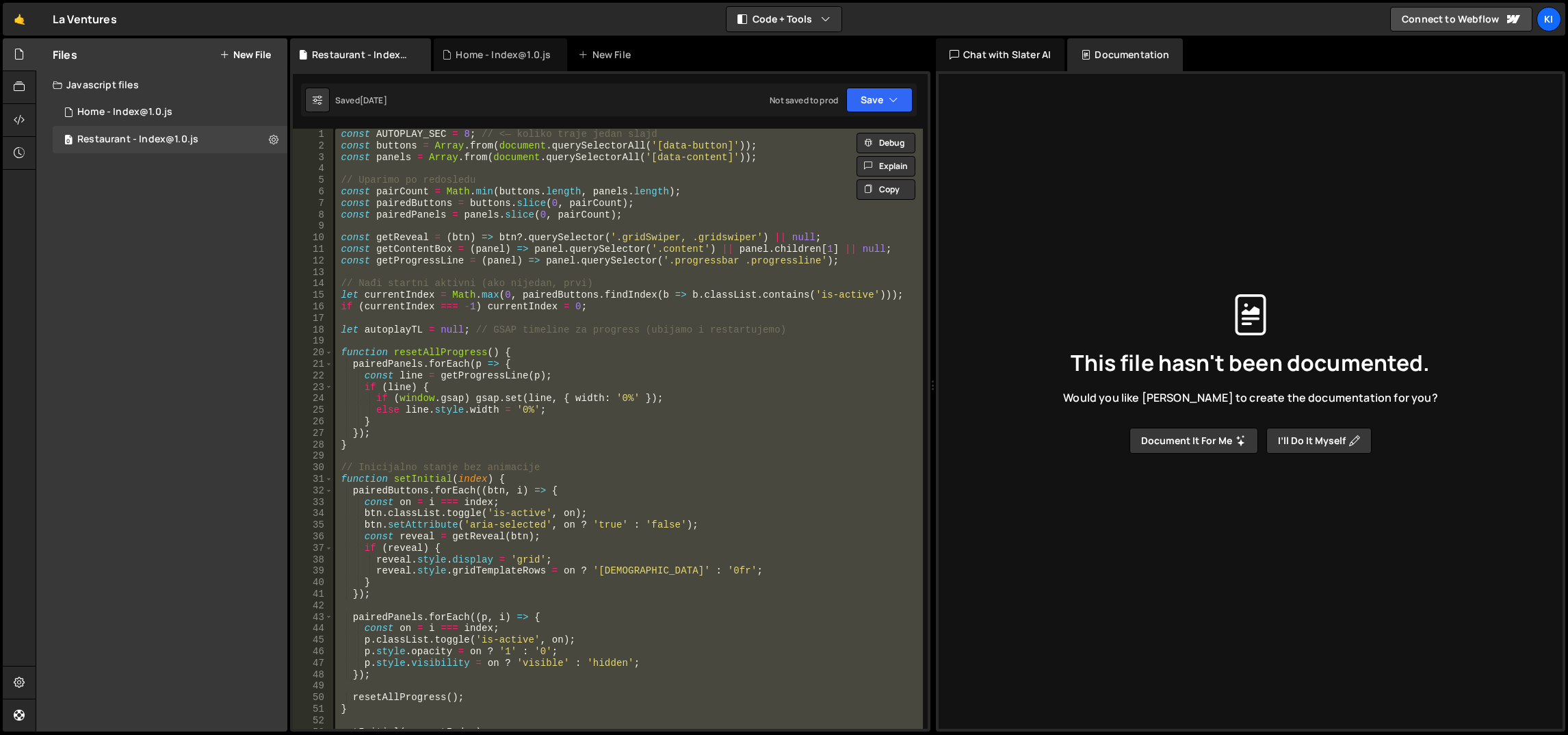
paste textarea
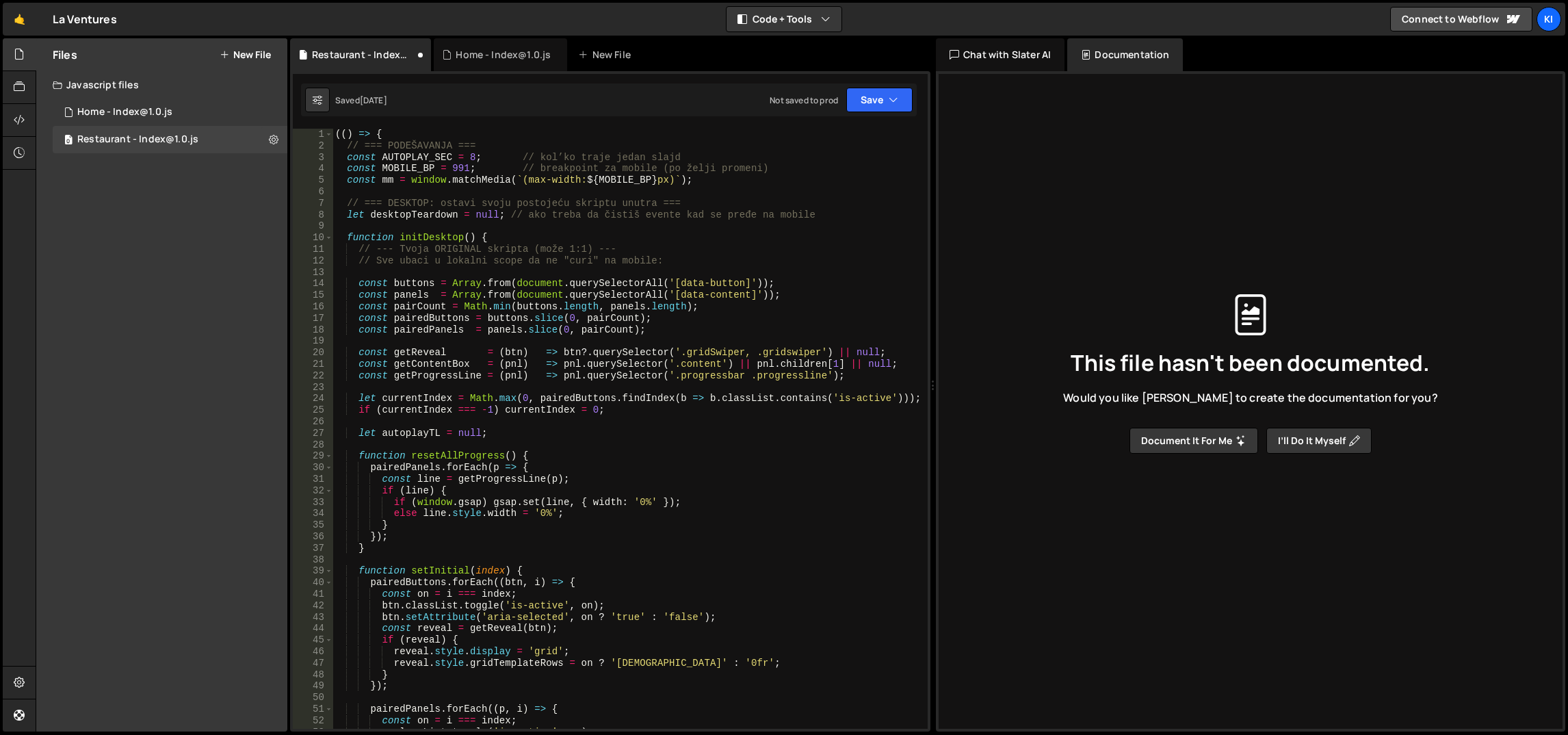
click at [697, 225] on div "(( ) => { // === PODEŠAVANJA === const AUTOPLAY_SEC = 8 ; // kol’ko traje jedan…" at bounding box center [628, 440] width 591 height 624
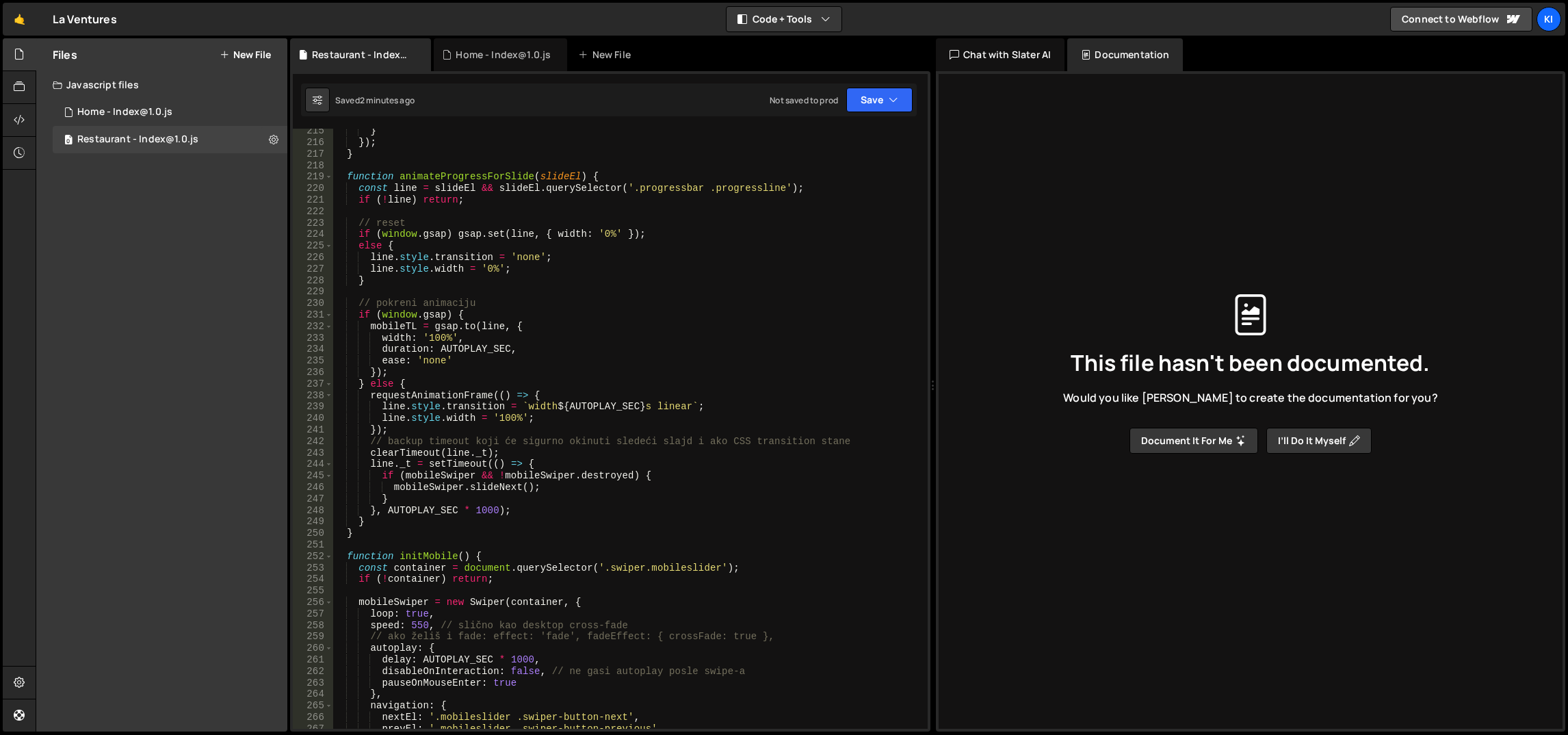
scroll to position [2463, 0]
click at [590, 444] on div "} }) ; } function animateProgressForSlide ( slideEl ) { const line = slideEl &&…" at bounding box center [628, 437] width 591 height 624
type textarea "// backup timeout koji će sigurno okinuti sledeći slajd i ako CSS transition st…"
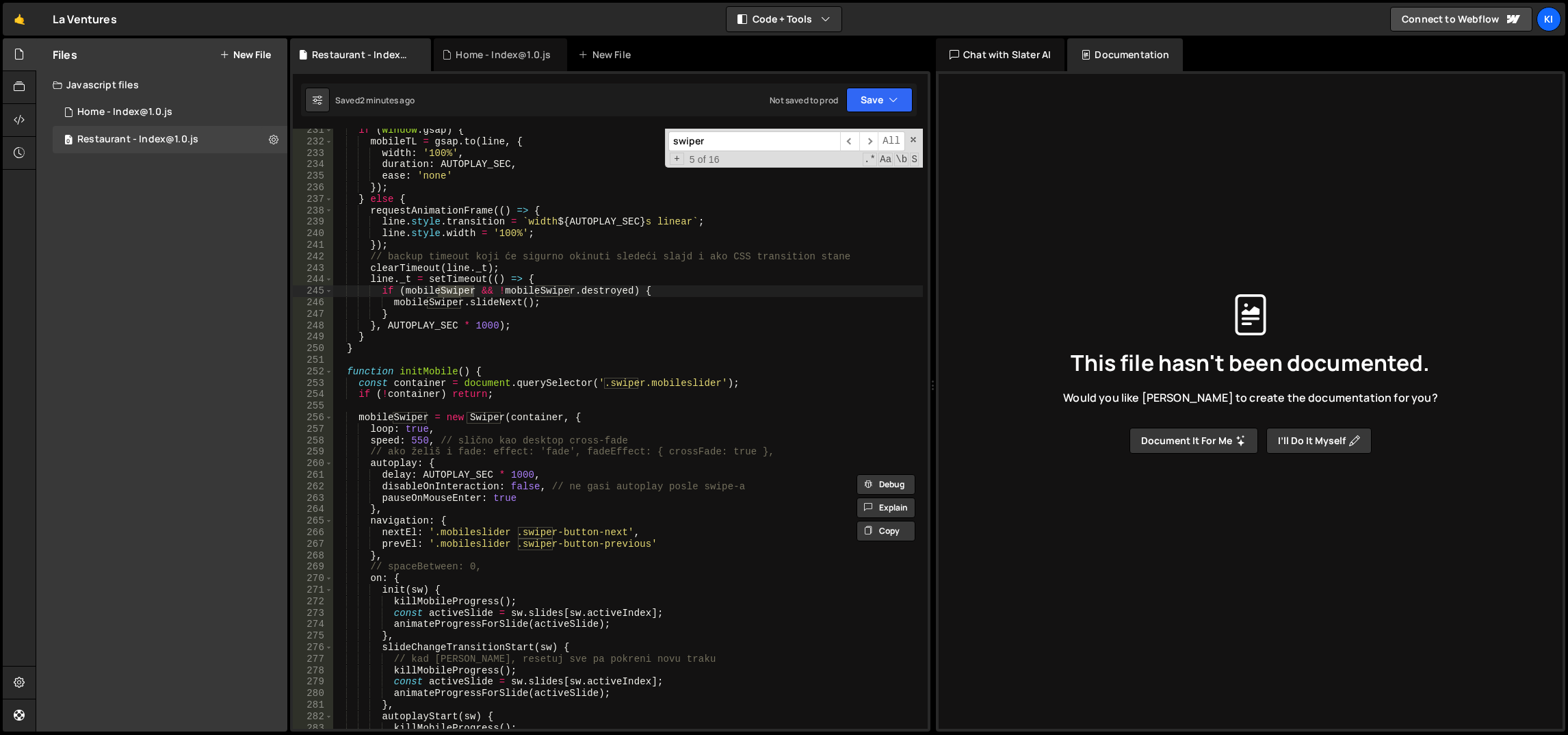
scroll to position [2709, 0]
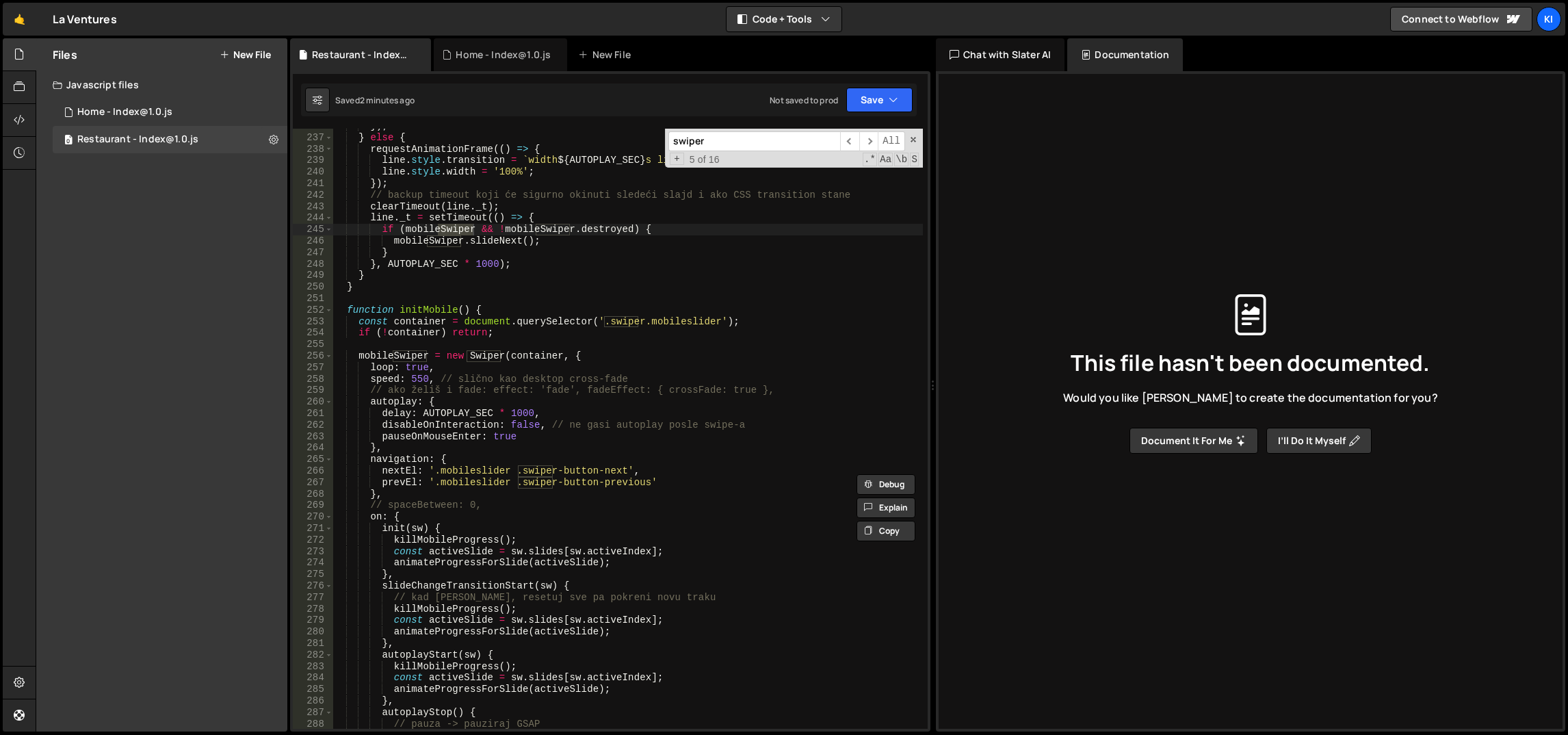
type input "swiper"
click at [520, 460] on div "}) ; } else { requestAnimationFrame (( ) => { line . style . transition = ` wid…" at bounding box center [628, 432] width 591 height 624
click at [528, 441] on div "}) ; } else { requestAnimationFrame (( ) => { line . style . transition = ` wid…" at bounding box center [628, 432] width 591 height 624
click at [641, 434] on div "}) ; } else { requestAnimationFrame (( ) => { line . style . transition = ` wid…" at bounding box center [628, 432] width 591 height 624
click at [649, 447] on div "}) ; } else { requestAnimationFrame (( ) => { line . style . transition = ` wid…" at bounding box center [628, 432] width 591 height 624
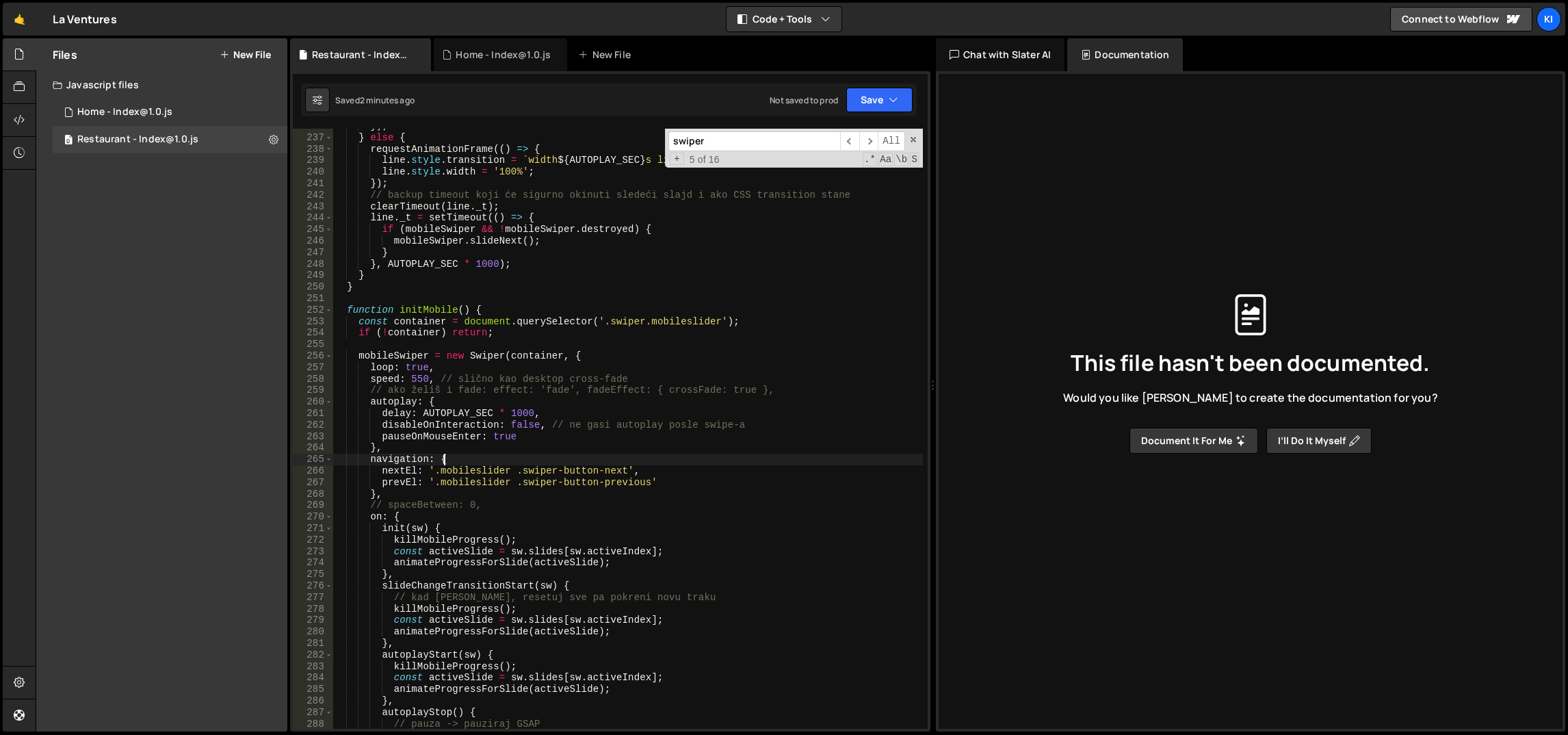
click at [652, 462] on div "}) ; } else { requestAnimationFrame (( ) => { line . style . transition = ` wid…" at bounding box center [628, 432] width 591 height 624
drag, startPoint x: 514, startPoint y: 470, endPoint x: 434, endPoint y: 473, distance: 80.1
click at [434, 473] on div "}) ; } else { requestAnimationFrame (( ) => { line . style . transition = ` wid…" at bounding box center [628, 432] width 591 height 624
drag, startPoint x: 512, startPoint y: 482, endPoint x: 433, endPoint y: 479, distance: 79.1
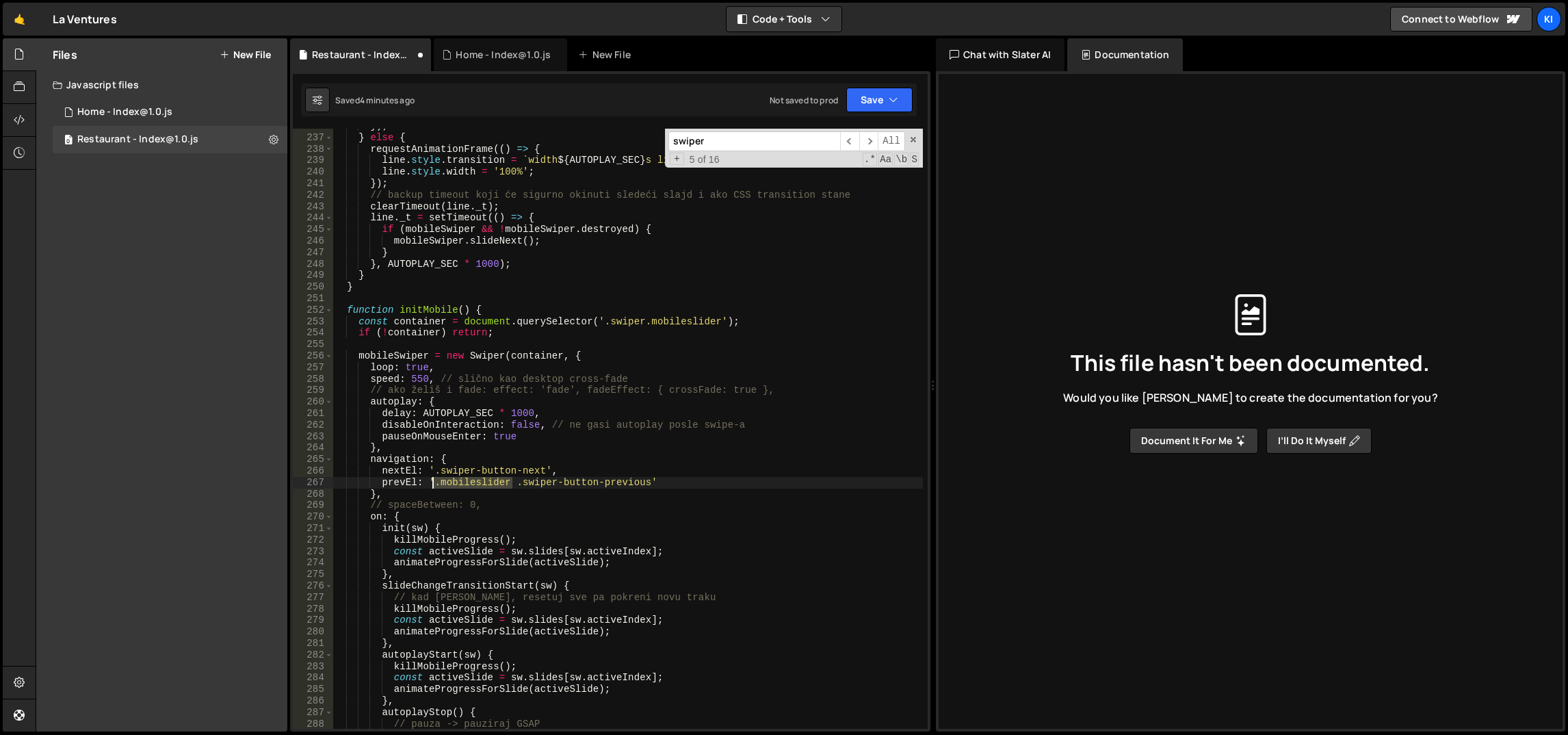
click at [433, 479] on div "}) ; } else { requestAnimationFrame (( ) => { line . style . transition = ` wid…" at bounding box center [628, 432] width 591 height 624
click at [513, 439] on div "}) ; } else { requestAnimationFrame (( ) => { line . style . transition = ` wid…" at bounding box center [628, 432] width 591 height 624
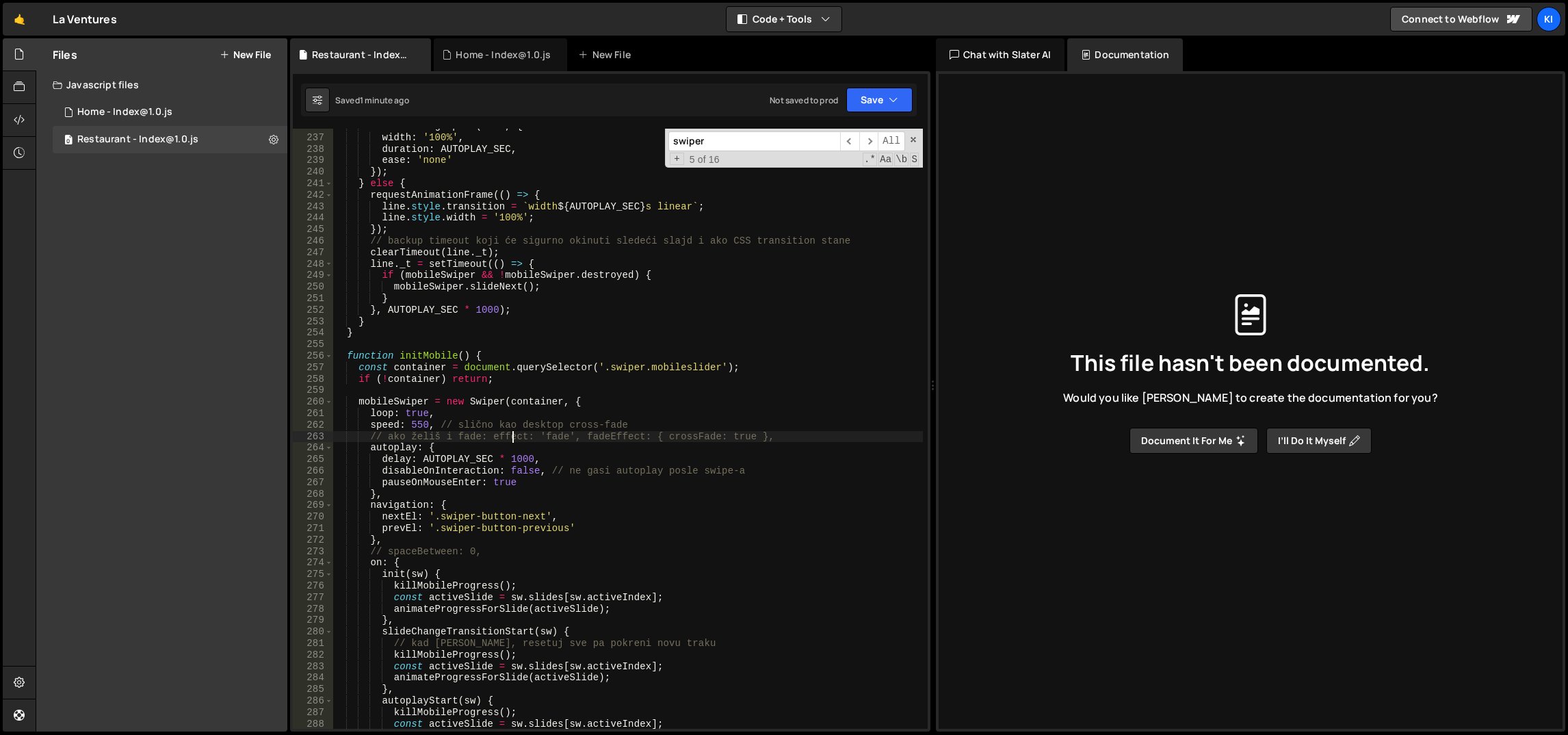
click at [472, 513] on div "mobileTL = gsap . to ( line , { width : '100%' , duration : AUTOPLAY_SEC , ease…" at bounding box center [628, 432] width 591 height 624
click at [476, 496] on div "mobileTL = gsap . to ( line , { width : '100%' , duration : AUTOPLAY_SEC , ease…" at bounding box center [628, 432] width 591 height 624
click at [471, 527] on div "mobileTL = gsap . to ( line , { width : '100%' , duration : AUTOPLAY_SEC , ease…" at bounding box center [628, 432] width 591 height 624
click at [488, 489] on div "mobileTL = gsap . to ( line , { width : '100%' , duration : AUTOPLAY_SEC , ease…" at bounding box center [628, 432] width 591 height 624
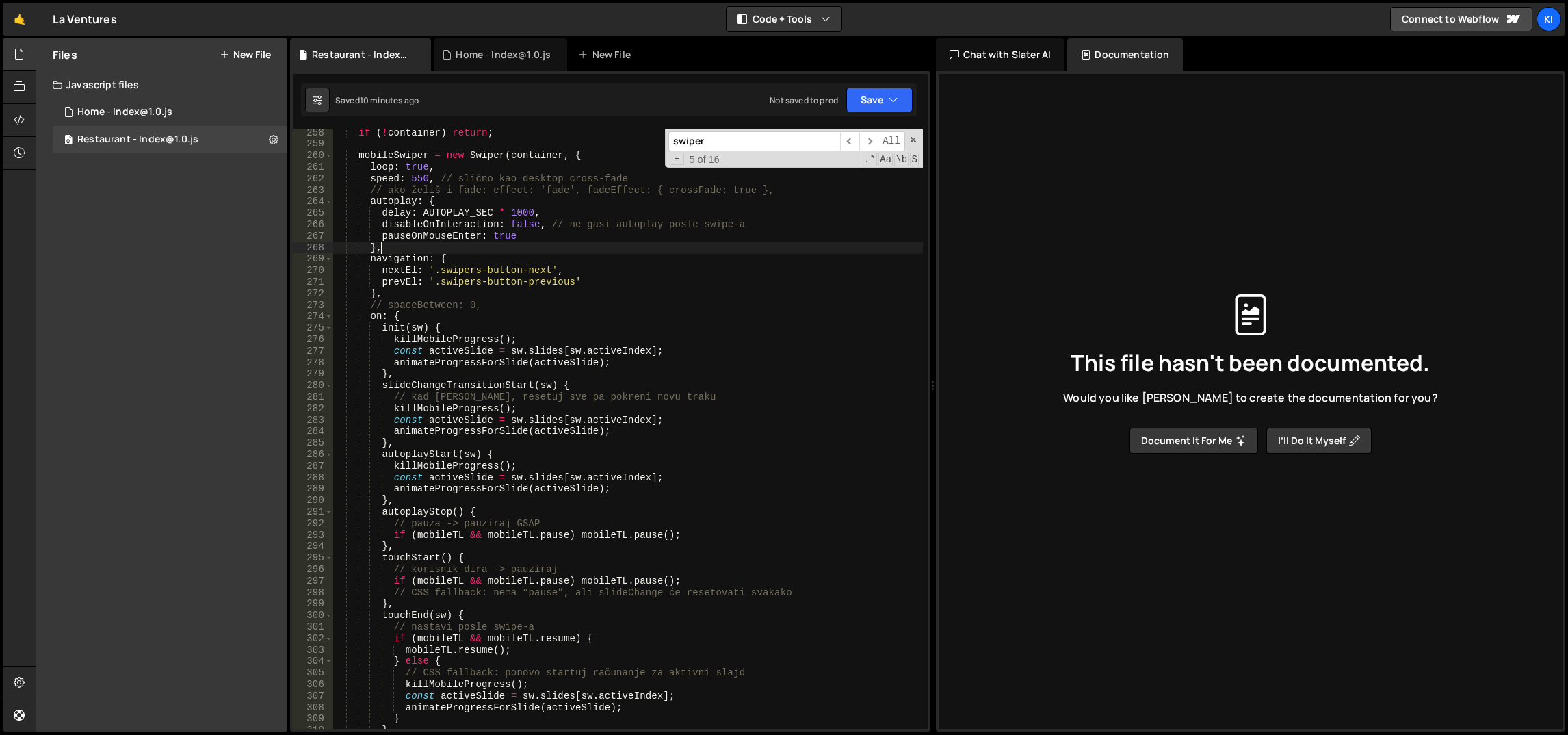
scroll to position [2956, 0]
click at [741, 464] on div "if ( ! container ) return ; mobileSwiper = new Swiper ( container , { loop : tr…" at bounding box center [628, 440] width 591 height 624
type textarea "killMobileProgress();"
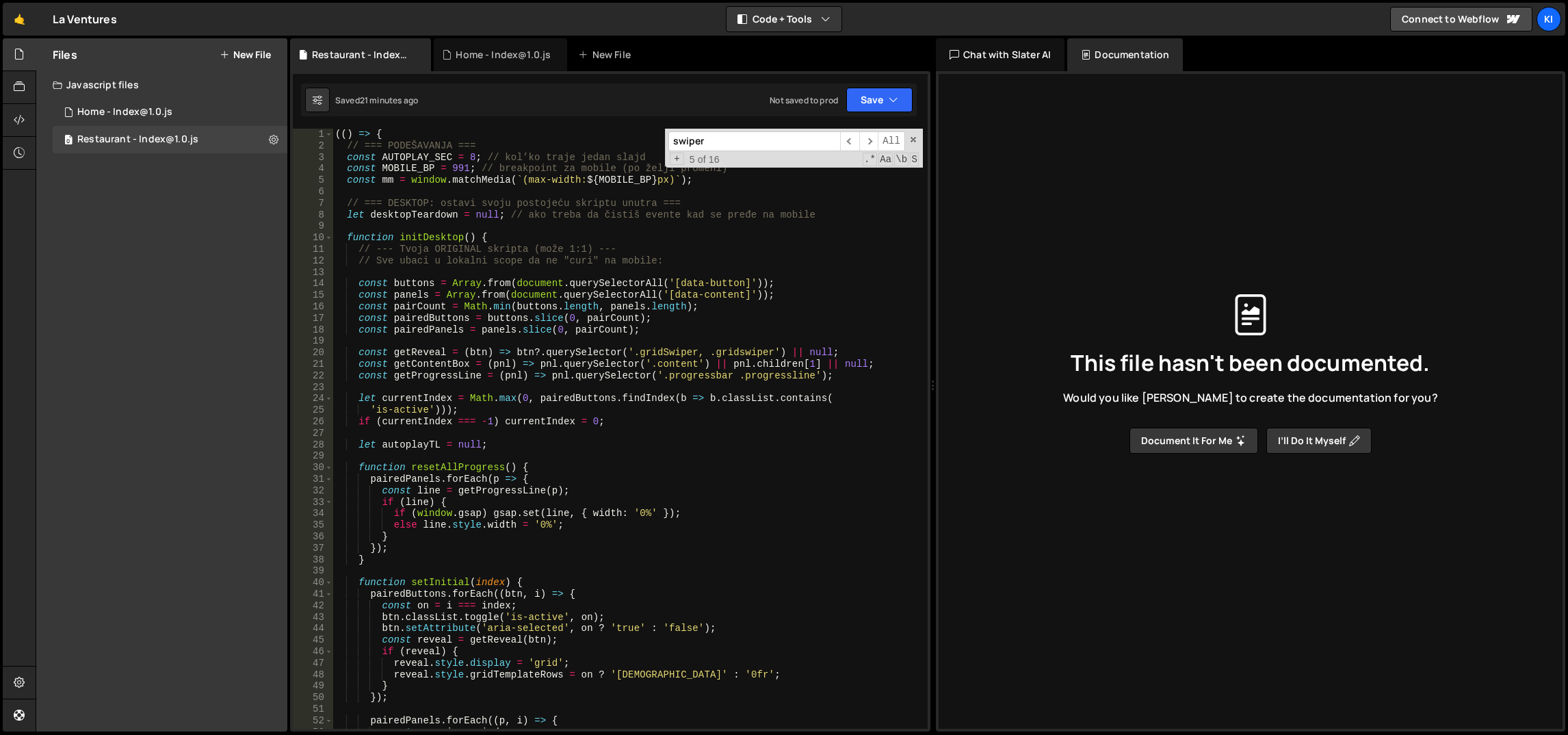
scroll to position [0, 0]
click at [914, 137] on span at bounding box center [914, 140] width 10 height 10
